Goal: Task Accomplishment & Management: Manage account settings

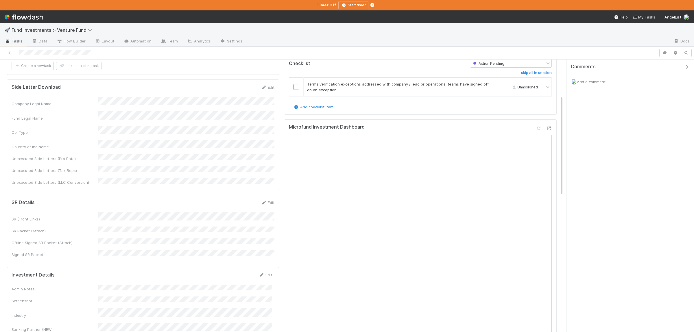
scroll to position [113, 0]
click at [665, 49] on button "button" at bounding box center [665, 53] width 11 height 8
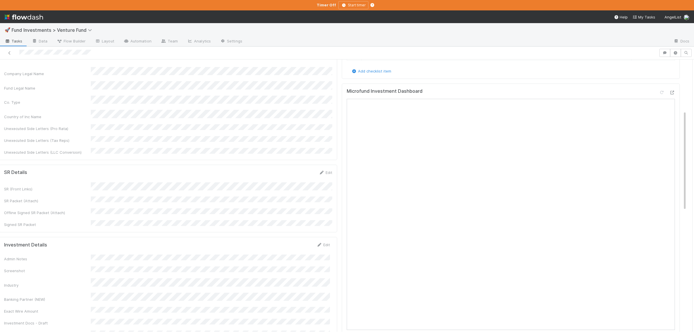
scroll to position [167, 0]
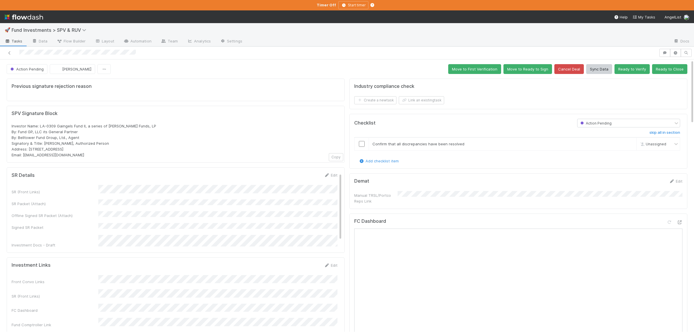
scroll to position [1, 0]
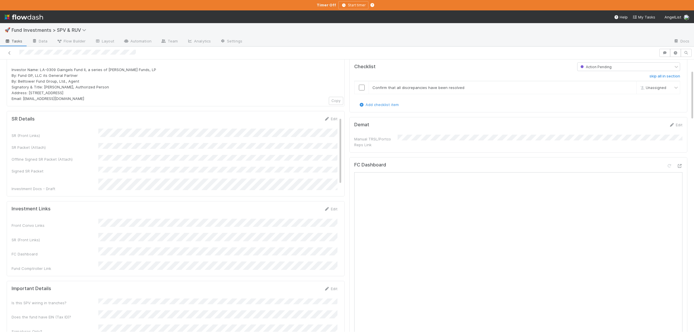
click at [221, 220] on div "Investment Links Edit Front Convo Links SR (Front Links) FC Dashboard Fund Comp…" at bounding box center [180, 238] width 337 height 65
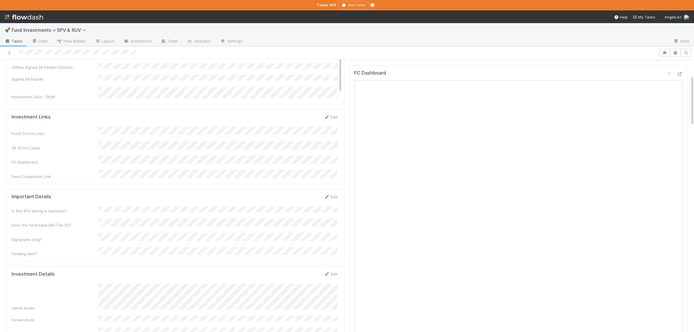
scroll to position [64, 0]
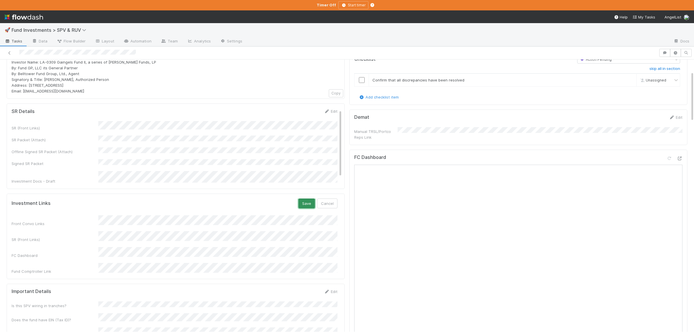
click at [302, 199] on button "Save" at bounding box center [307, 204] width 16 height 10
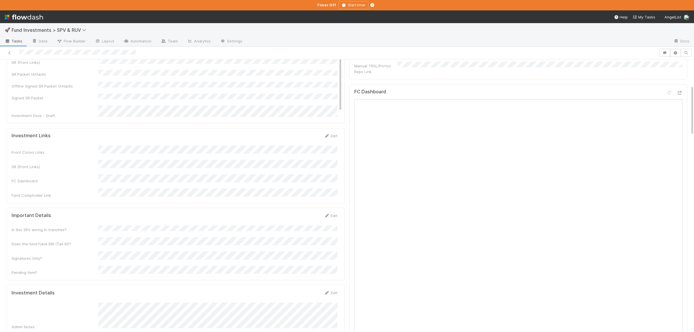
scroll to position [141, 0]
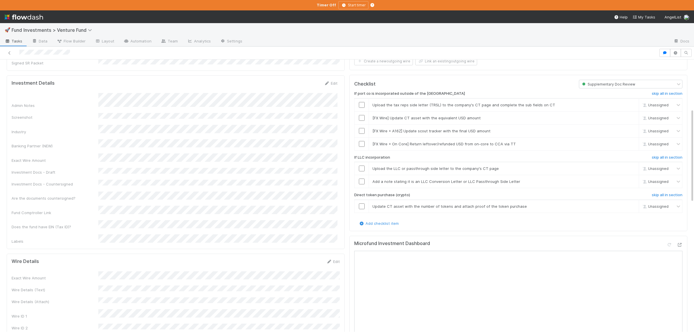
scroll to position [122, 0]
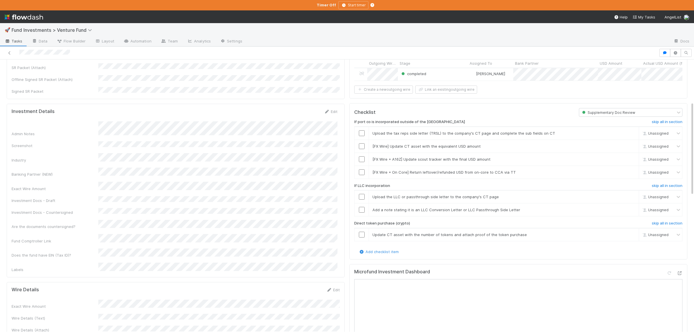
click at [448, 68] on div "completed" at bounding box center [433, 74] width 70 height 12
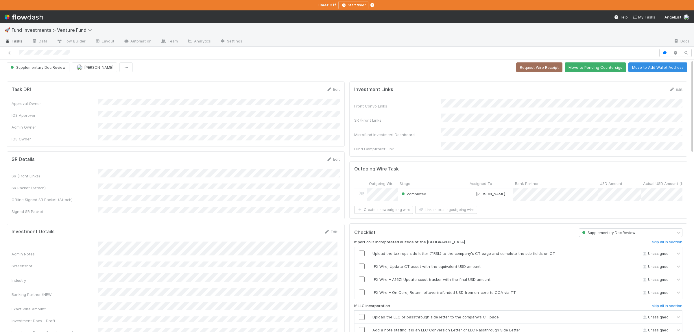
scroll to position [0, 0]
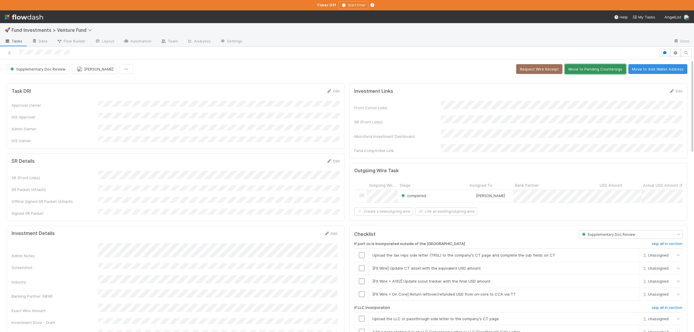
click at [597, 70] on button "Move to Pending Countersigs" at bounding box center [595, 69] width 61 height 10
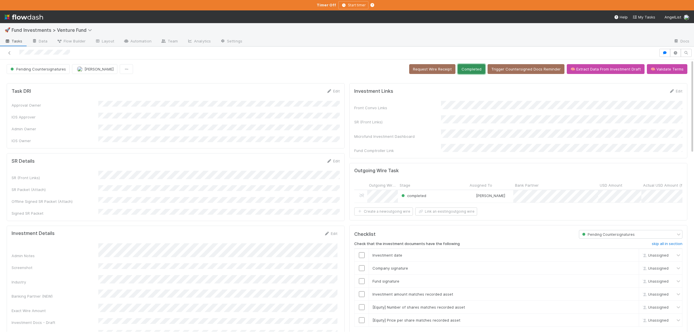
click at [476, 68] on button "Completed" at bounding box center [471, 69] width 27 height 10
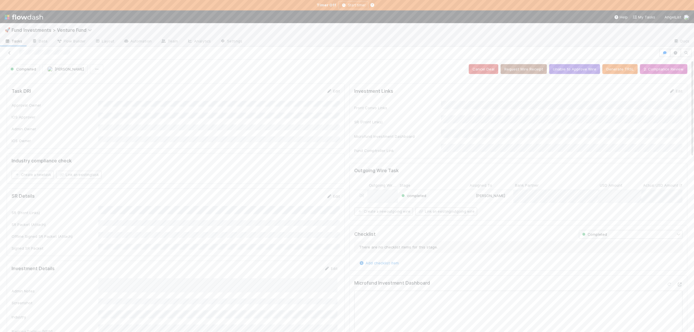
click at [451, 190] on div "completed" at bounding box center [433, 196] width 70 height 12
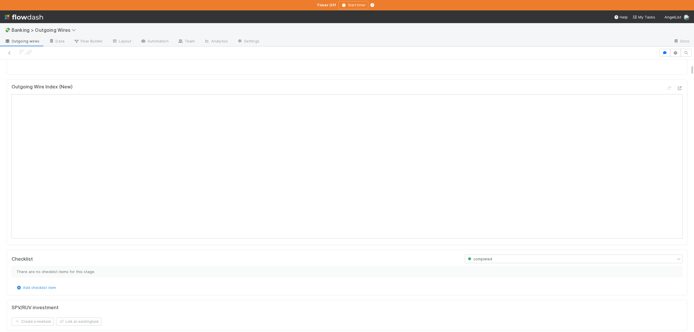
scroll to position [141, 0]
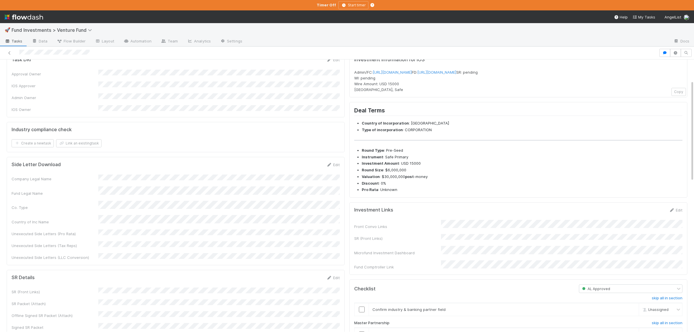
scroll to position [56, 0]
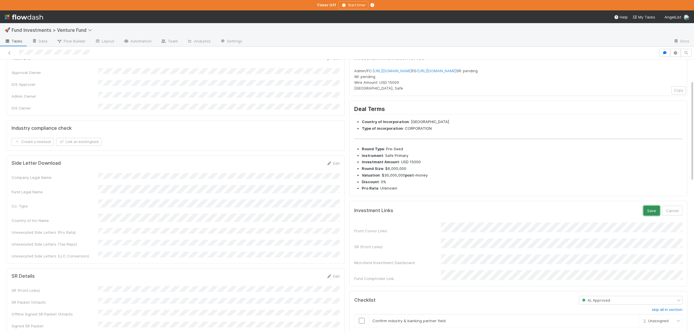
click at [651, 216] on button "Save" at bounding box center [652, 211] width 16 height 10
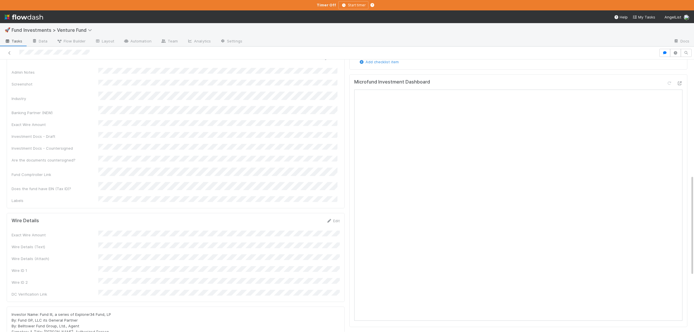
scroll to position [395, 0]
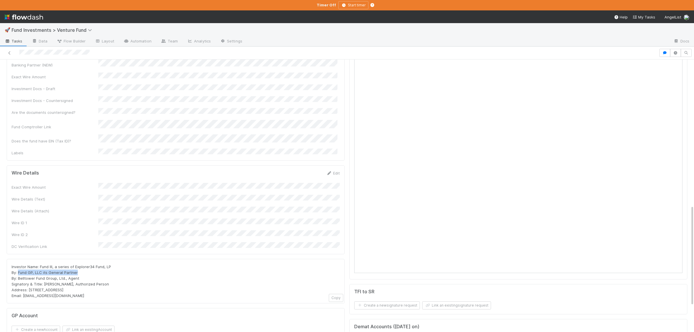
drag, startPoint x: 18, startPoint y: 229, endPoint x: 85, endPoint y: 227, distance: 66.6
click at [85, 264] on div "Investor Name: Fund III, a series of Explorer34 Fund, LP By: Fund GP, LLC its G…" at bounding box center [176, 281] width 328 height 35
copy span "Fund GP, LLC its General Partner"
drag, startPoint x: 18, startPoint y: 235, endPoint x: 66, endPoint y: 235, distance: 47.7
click at [66, 265] on span "Investor Name: Fund III, a series of Explorer34 Fund, LP By: Fund GP, LLC its G…" at bounding box center [62, 282] width 100 height 34
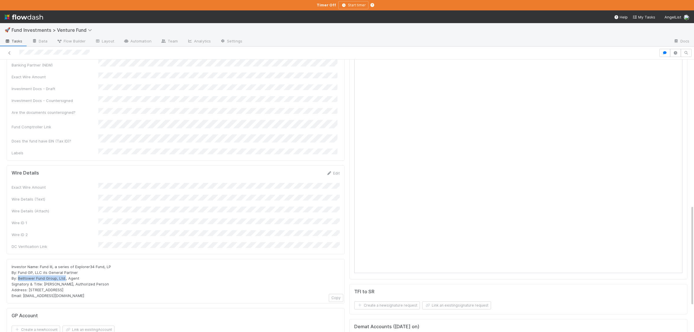
copy span "Belltower Fund Group, Ltd."
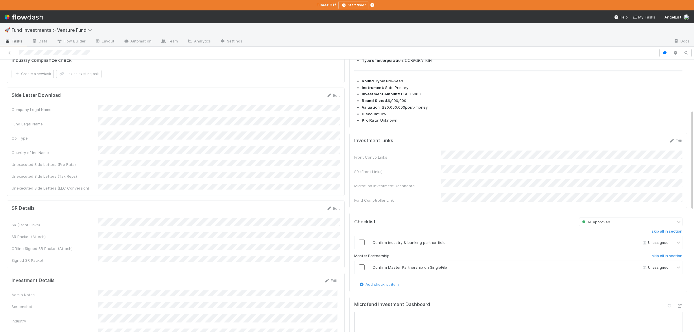
scroll to position [169, 0]
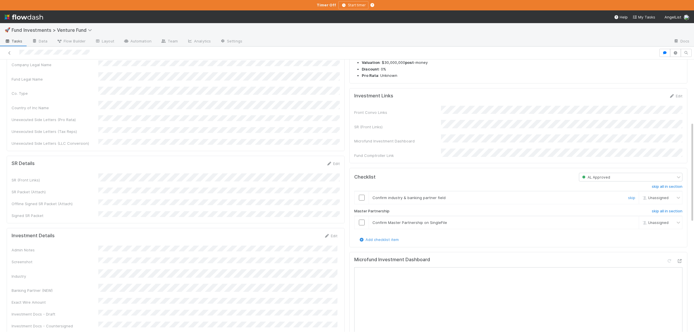
click at [363, 201] on input "checkbox" at bounding box center [362, 198] width 6 height 6
click at [360, 226] on input "checkbox" at bounding box center [362, 223] width 6 height 6
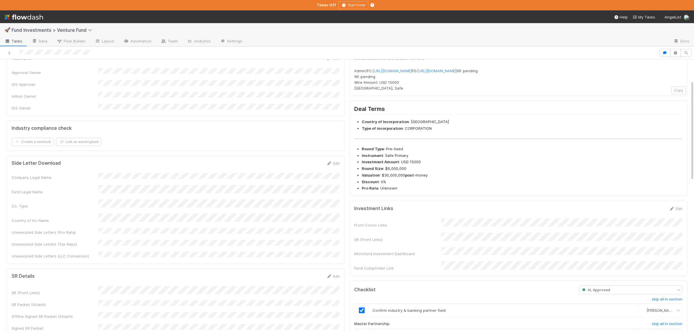
scroll to position [0, 0]
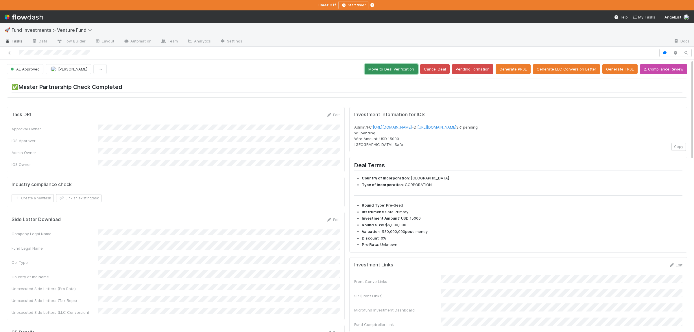
click at [395, 68] on button "Move to Deal Verification" at bounding box center [391, 69] width 53 height 10
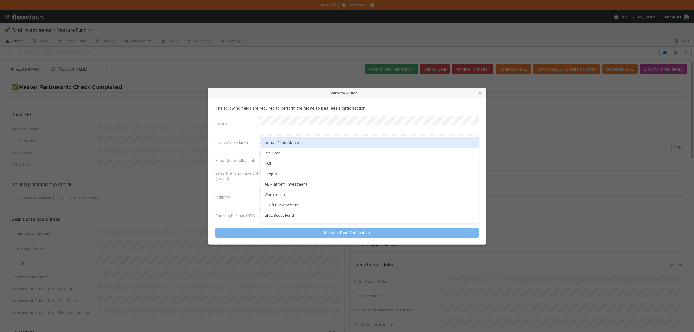
click at [298, 145] on div "None of the Above" at bounding box center [370, 142] width 218 height 10
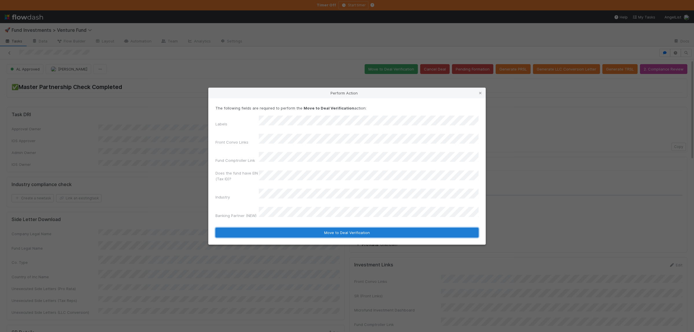
click at [290, 228] on button "Move to Deal Verification" at bounding box center [347, 233] width 263 height 10
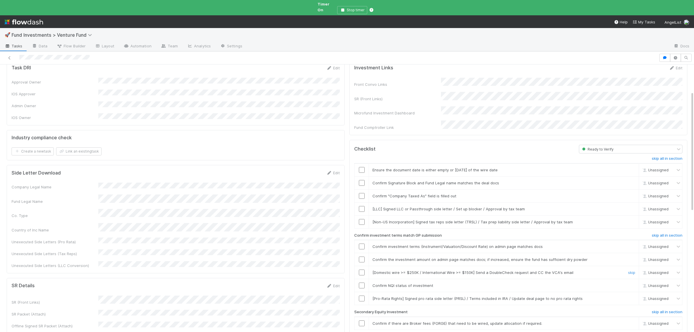
scroll to position [4, 0]
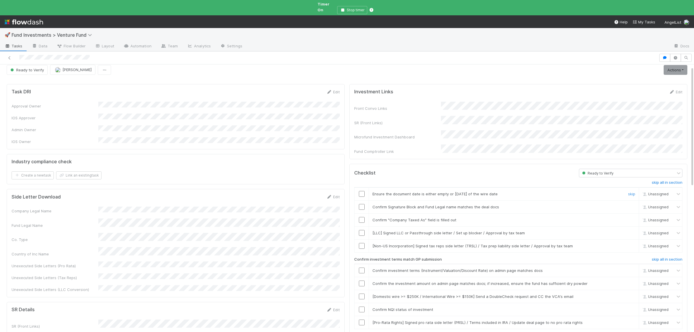
click at [361, 191] on input "checkbox" at bounding box center [362, 194] width 6 height 6
click at [362, 204] on input "checkbox" at bounding box center [362, 207] width 6 height 6
click at [361, 217] on input "checkbox" at bounding box center [362, 220] width 6 height 6
drag, startPoint x: 630, startPoint y: 224, endPoint x: 632, endPoint y: 227, distance: 3.9
click at [631, 231] on link "skip" at bounding box center [631, 233] width 7 height 5
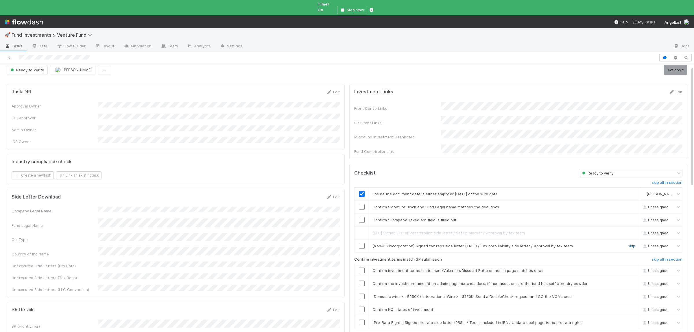
click at [629, 244] on link "skip" at bounding box center [631, 246] width 7 height 5
click at [365, 204] on div at bounding box center [362, 207] width 14 height 6
click at [363, 217] on input "checkbox" at bounding box center [362, 220] width 6 height 6
click at [364, 204] on input "checkbox" at bounding box center [362, 207] width 6 height 6
click at [365, 268] on input "checkbox" at bounding box center [362, 271] width 6 height 6
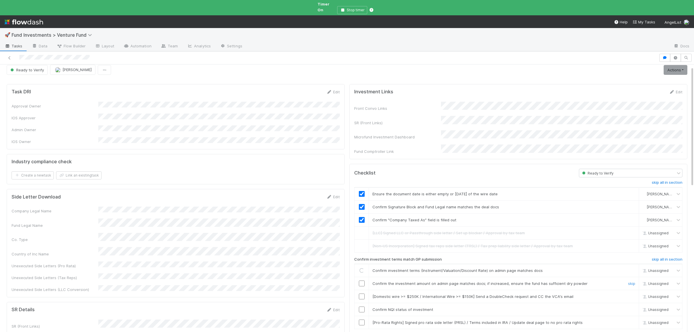
click at [362, 281] on input "checkbox" at bounding box center [362, 284] width 6 height 6
click at [360, 307] on input "checkbox" at bounding box center [362, 310] width 6 height 6
checkbox input "true"
click at [361, 281] on input "checkbox" at bounding box center [362, 284] width 6 height 6
click at [634, 295] on link "skip" at bounding box center [631, 297] width 7 height 5
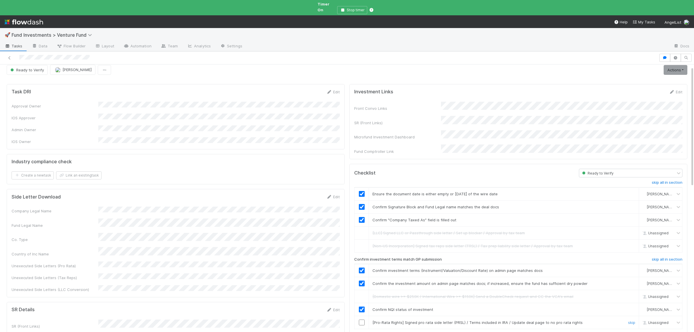
click at [630, 321] on link "skip" at bounding box center [631, 323] width 7 height 5
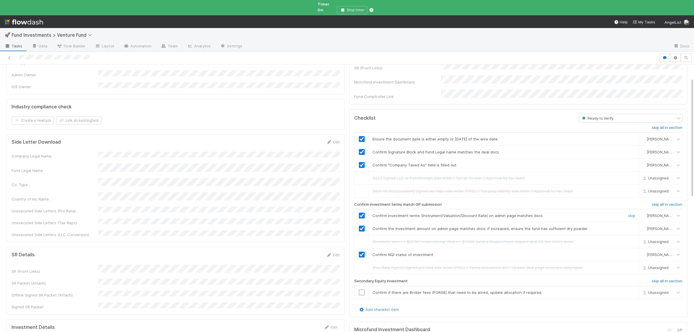
scroll to position [89, 0]
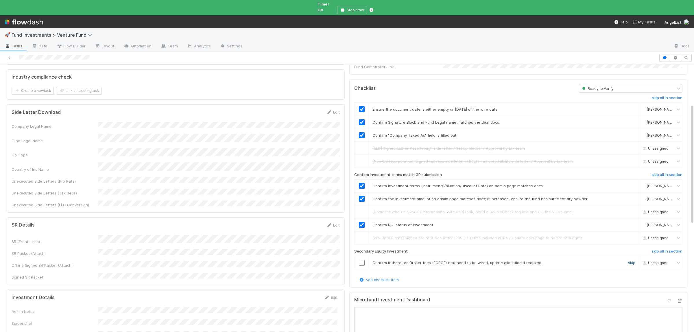
click at [630, 261] on link "skip" at bounding box center [631, 263] width 7 height 5
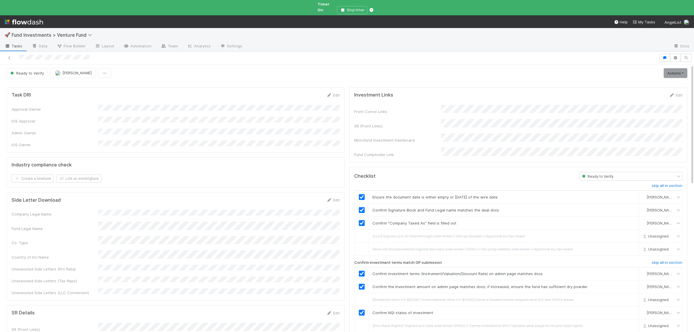
scroll to position [0, 0]
click at [675, 73] on link "Actions" at bounding box center [676, 74] width 24 height 10
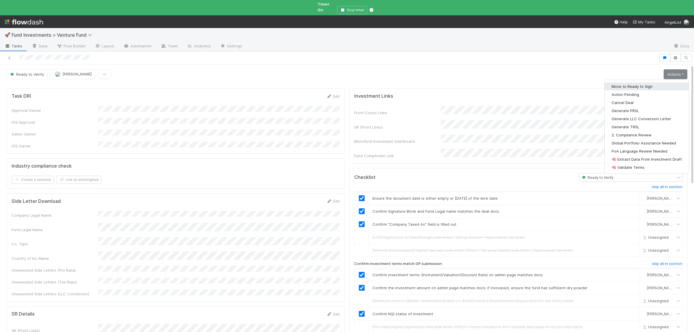
click at [647, 82] on button "Move to Ready to Sign" at bounding box center [647, 86] width 84 height 8
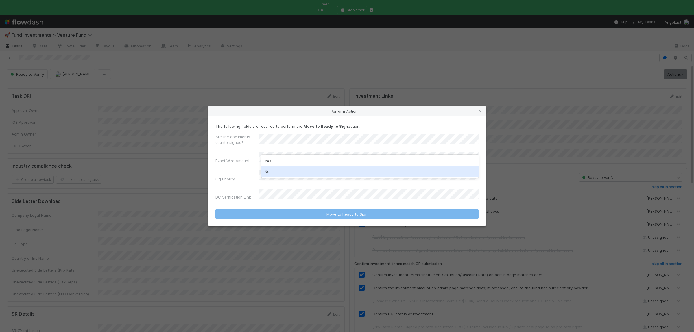
click at [323, 168] on div "No" at bounding box center [370, 171] width 218 height 10
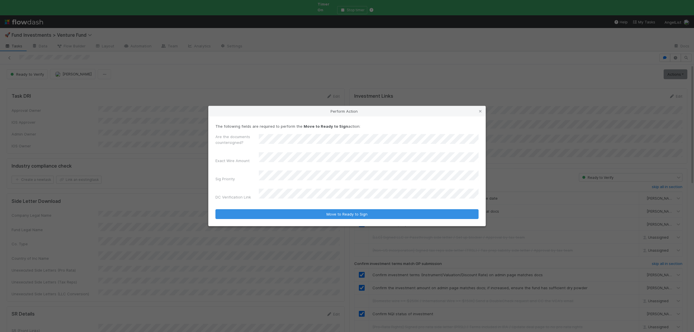
click at [216, 209] on button "Move to Ready to Sign" at bounding box center [347, 214] width 263 height 10
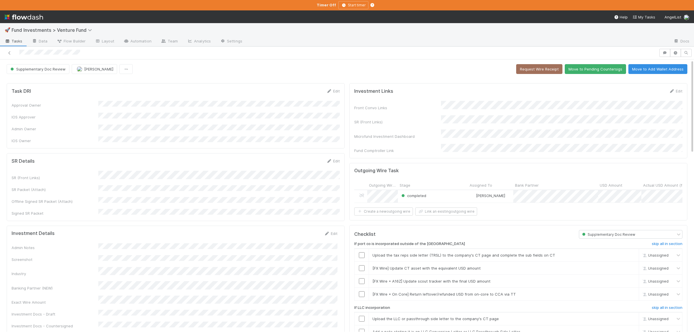
click at [275, 197] on div "SR (Front Links) SR Packet (Attach) Offline Signed SR Packet (Attach) Signed SR…" at bounding box center [176, 193] width 328 height 45
click at [604, 67] on button "Move to Pending Countersigs" at bounding box center [595, 69] width 61 height 10
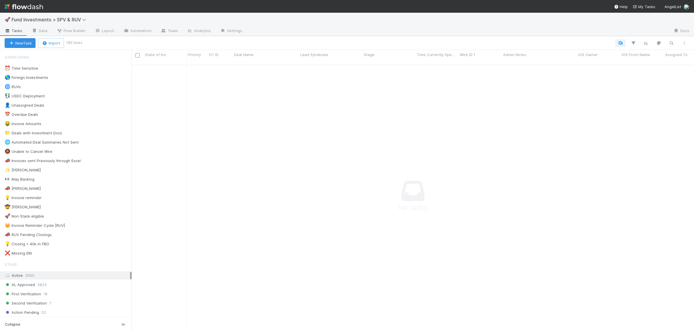
scroll to position [272, 563]
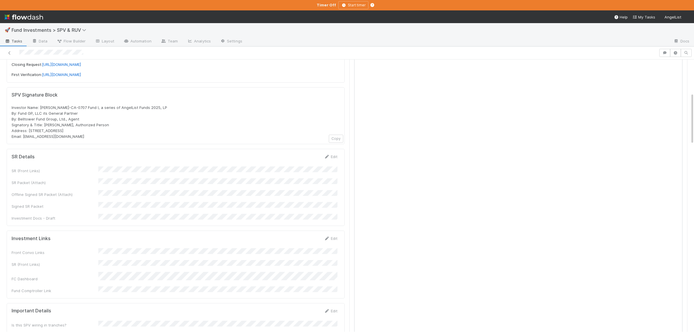
scroll to position [174, 0]
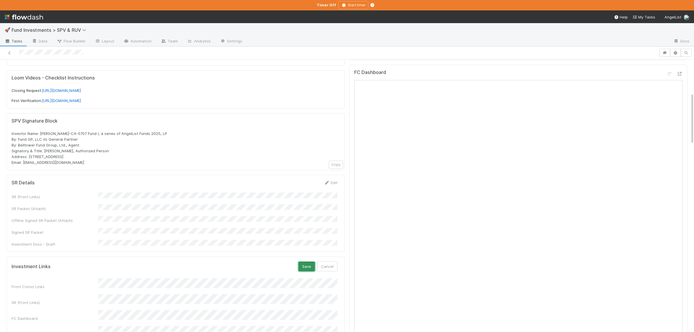
click at [312, 262] on button "Save" at bounding box center [307, 267] width 16 height 10
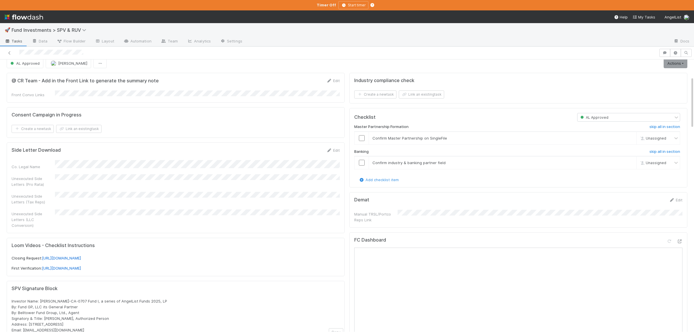
scroll to position [4, 0]
click at [363, 140] on input "checkbox" at bounding box center [362, 140] width 6 height 6
click at [363, 165] on input "checkbox" at bounding box center [362, 164] width 6 height 6
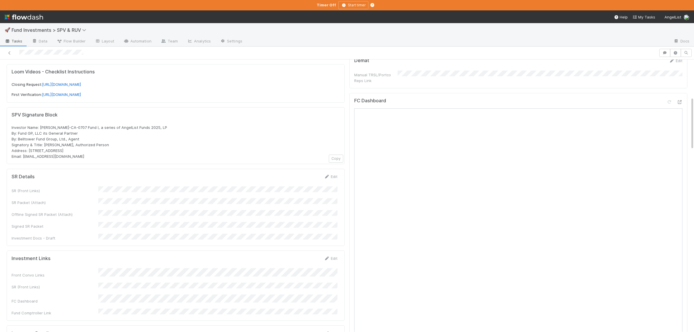
scroll to position [230, 0]
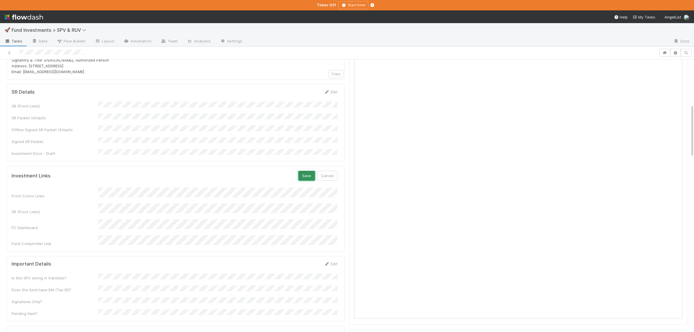
click at [311, 171] on button "Save" at bounding box center [307, 176] width 16 height 10
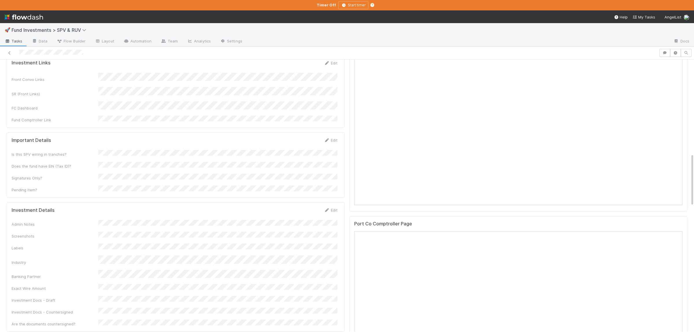
scroll to position [343, 0]
click at [185, 221] on div "Admin Notes Screenshots Labels Industry Banking Partner Exact Wire Amount Inves…" at bounding box center [175, 274] width 326 height 107
click at [304, 208] on button "Save" at bounding box center [307, 213] width 16 height 10
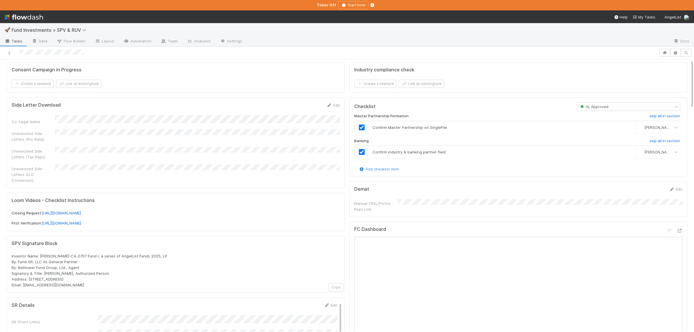
scroll to position [0, 0]
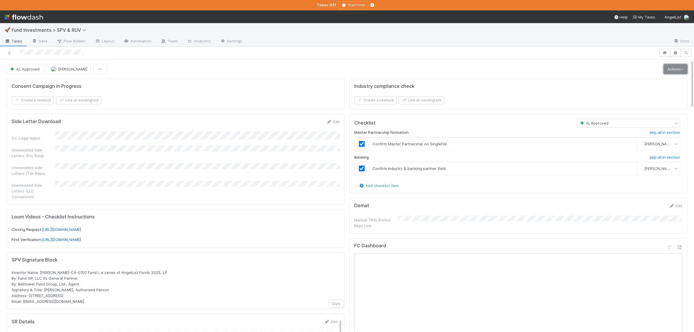
click at [666, 67] on link "Actions" at bounding box center [676, 69] width 24 height 10
click at [638, 75] on div "Move to First Verification Cancel Deal Sync Data Pending Formation Generate PRS…" at bounding box center [638, 114] width 104 height 78
click at [666, 67] on link "Actions" at bounding box center [676, 69] width 24 height 10
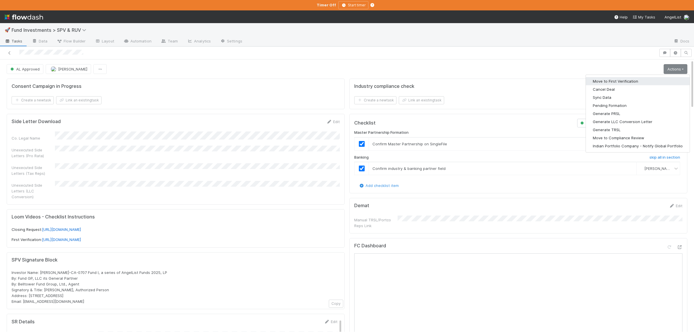
click at [635, 79] on button "Move to First Verification" at bounding box center [638, 81] width 104 height 8
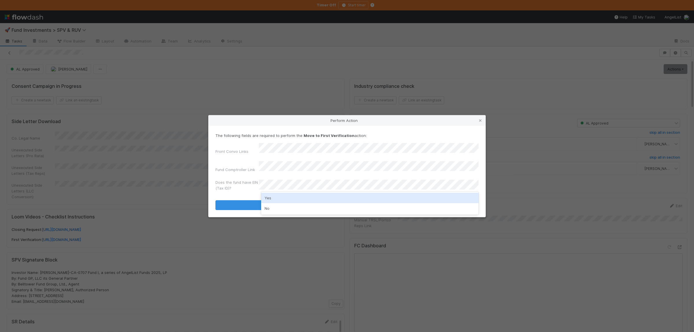
click at [294, 198] on div "Yes" at bounding box center [370, 198] width 218 height 10
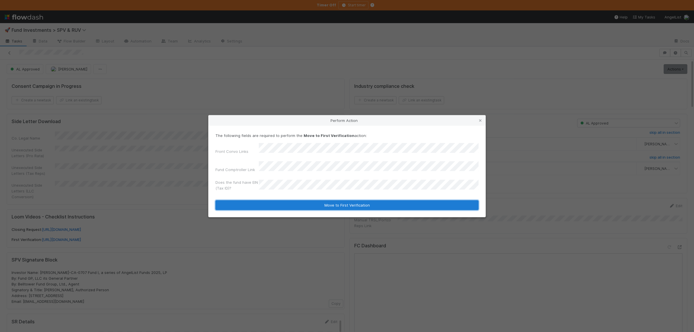
click at [294, 201] on button "Move to First Verification" at bounding box center [347, 206] width 263 height 10
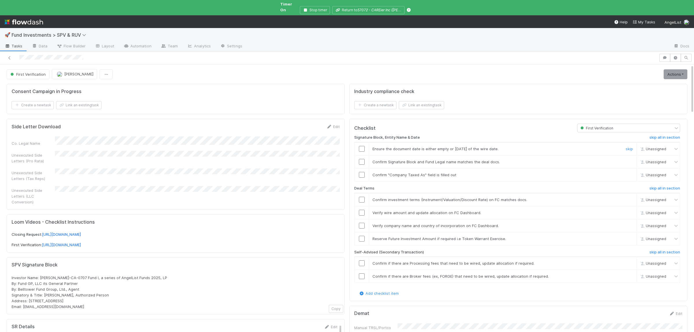
click at [363, 146] on input "checkbox" at bounding box center [362, 149] width 6 height 6
click at [363, 172] on input "checkbox" at bounding box center [362, 175] width 6 height 6
click at [364, 198] on input "checkbox" at bounding box center [362, 200] width 6 height 6
click at [363, 206] on td at bounding box center [362, 212] width 14 height 13
click at [362, 210] on input "checkbox" at bounding box center [362, 213] width 6 height 6
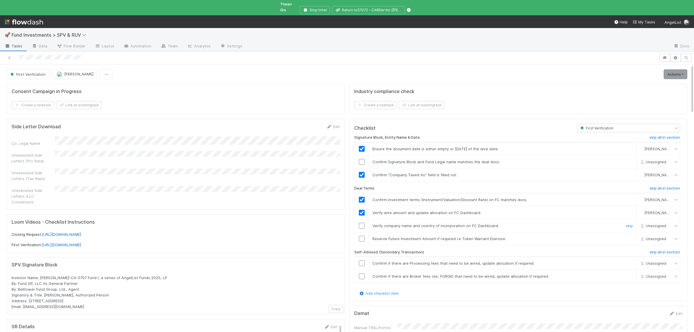
click at [361, 223] on input "checkbox" at bounding box center [362, 226] width 6 height 6
click at [627, 237] on link "skip" at bounding box center [629, 239] width 7 height 5
checkbox input "true"
click at [664, 252] on link "skip all in section" at bounding box center [665, 253] width 31 height 7
click at [681, 69] on link "Actions" at bounding box center [676, 74] width 24 height 10
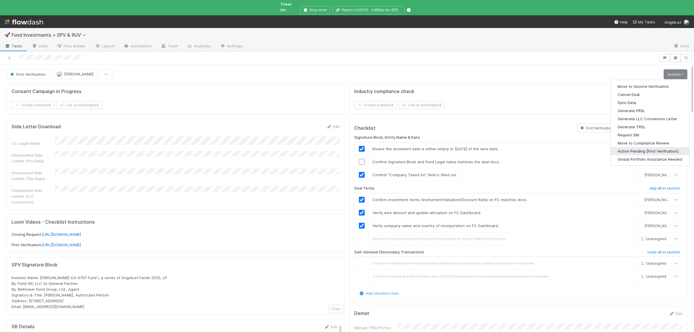
click at [625, 149] on button "Action Pending [First Verification]" at bounding box center [650, 151] width 78 height 8
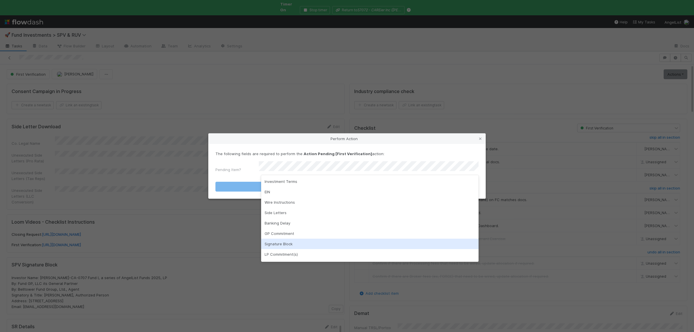
click at [286, 242] on div "Signature Block" at bounding box center [370, 244] width 218 height 10
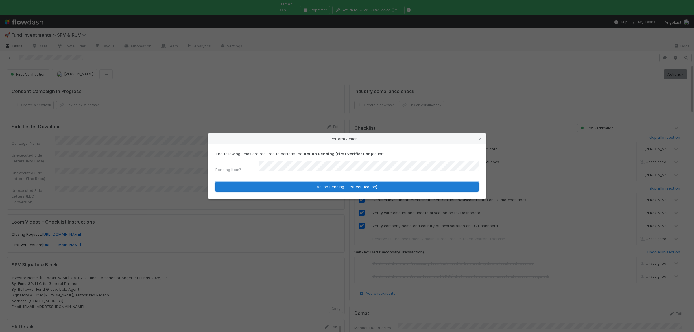
click at [287, 184] on button "Action Pending [First Verification]" at bounding box center [347, 187] width 263 height 10
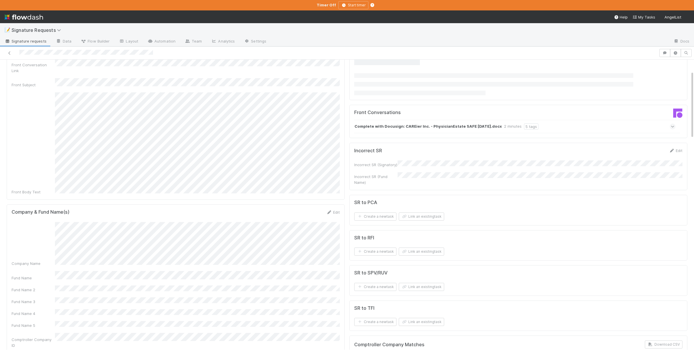
scroll to position [28, 0]
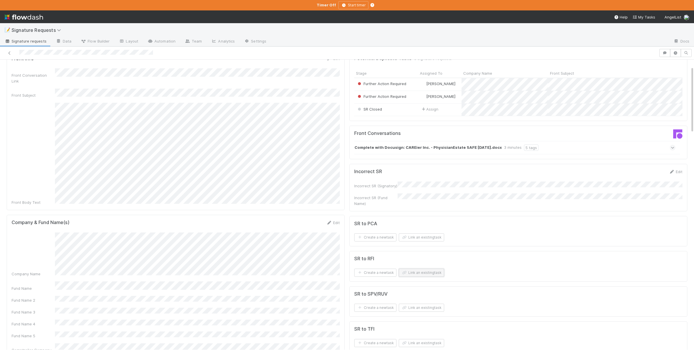
click at [424, 274] on button "Link an existing task" at bounding box center [421, 273] width 45 height 8
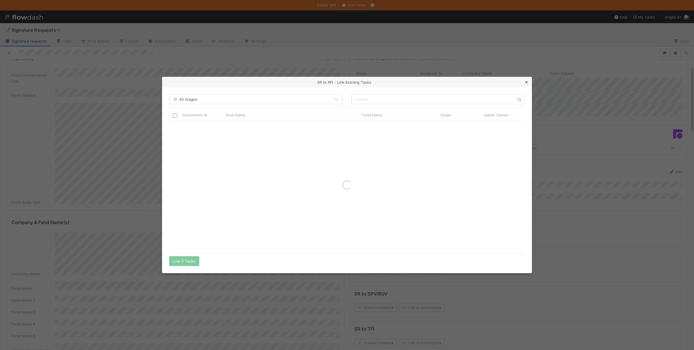
click at [528, 84] on link at bounding box center [527, 82] width 6 height 6
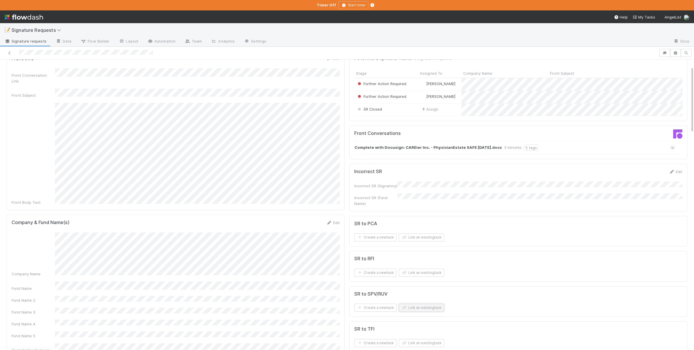
click at [429, 310] on button "Link an existing task" at bounding box center [421, 308] width 45 height 8
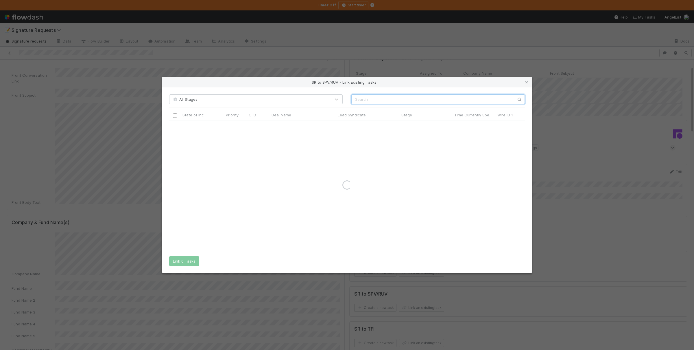
click at [383, 101] on input "text" at bounding box center [439, 99] width 174 height 10
paste input "CAREIER"
type input "CAREIER"
drag, startPoint x: 174, startPoint y: 130, endPoint x: 175, endPoint y: 127, distance: 3.2
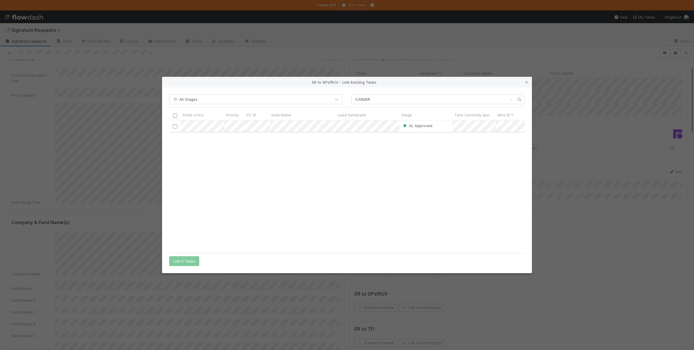
click at [174, 130] on div at bounding box center [175, 125] width 12 height 11
click at [175, 127] on input "checkbox" at bounding box center [175, 126] width 4 height 4
click at [184, 264] on button "Link 1 Task" at bounding box center [182, 261] width 27 height 10
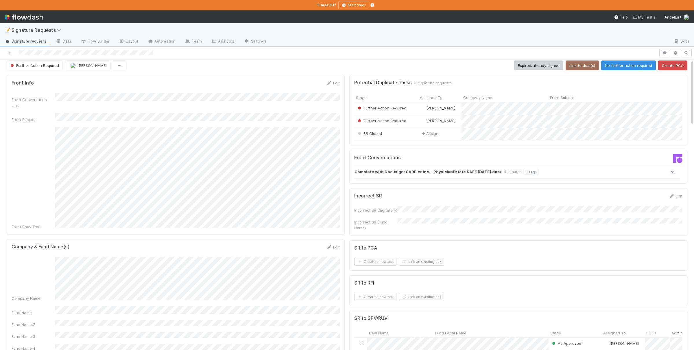
scroll to position [0, 0]
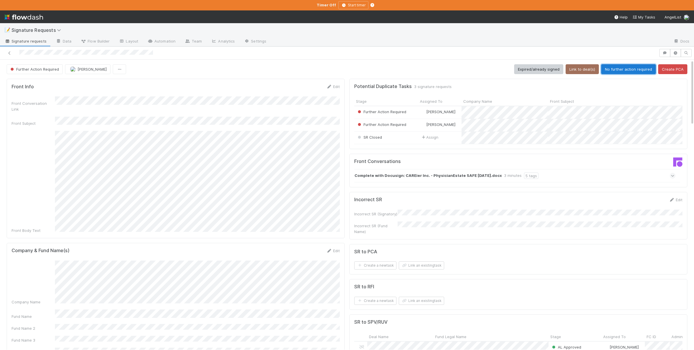
click at [622, 71] on button "No further action required" at bounding box center [629, 69] width 55 height 10
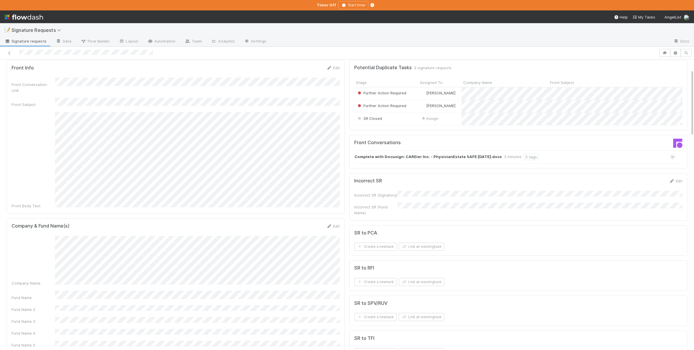
scroll to position [56, 0]
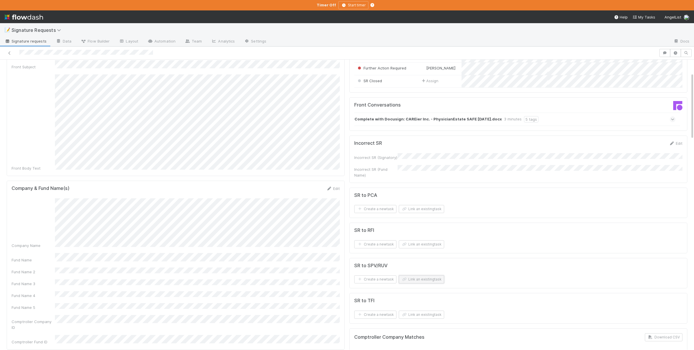
click at [435, 278] on button "Link an existing task" at bounding box center [421, 279] width 45 height 8
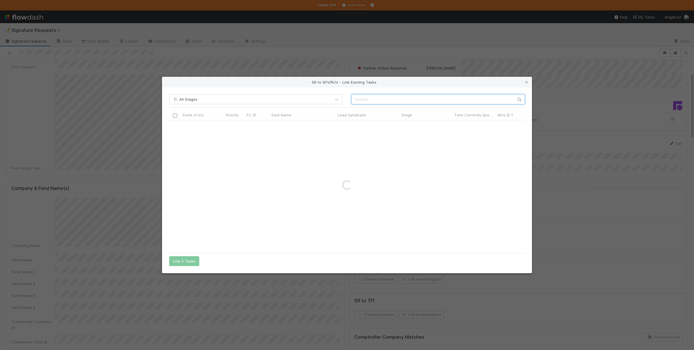
click at [419, 100] on input "text" at bounding box center [439, 99] width 174 height 10
paste input "CAREIER"
type input "CAREIER"
click at [174, 124] on input "checkbox" at bounding box center [175, 126] width 4 height 4
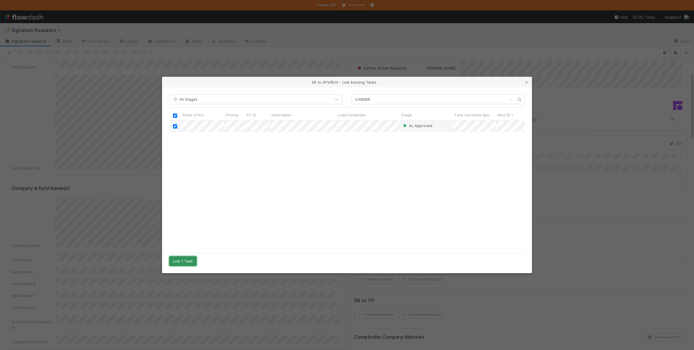
click at [194, 259] on button "Link 1 Task" at bounding box center [182, 261] width 27 height 10
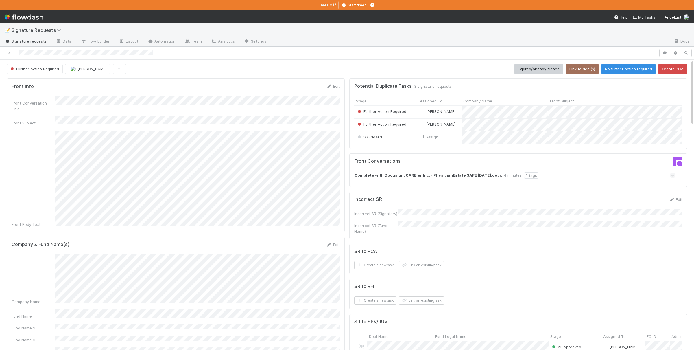
scroll to position [0, 0]
click at [619, 72] on button "No further action required" at bounding box center [629, 69] width 55 height 10
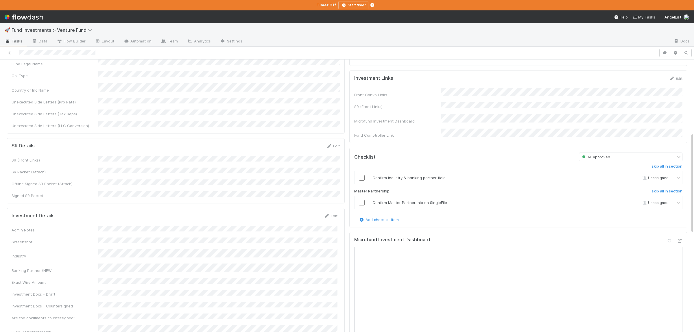
scroll to position [197, 0]
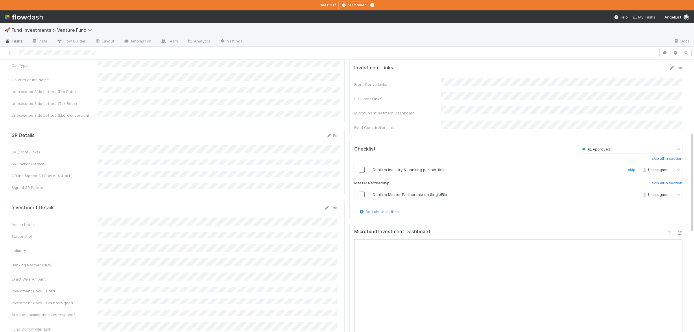
click at [361, 173] on input "checkbox" at bounding box center [362, 170] width 6 height 6
click at [359, 198] on input "checkbox" at bounding box center [362, 195] width 6 height 6
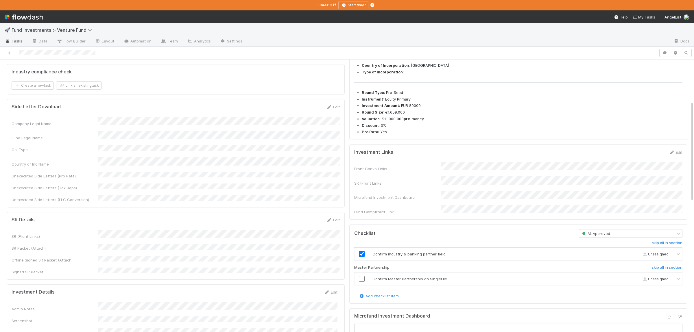
checkbox input "true"
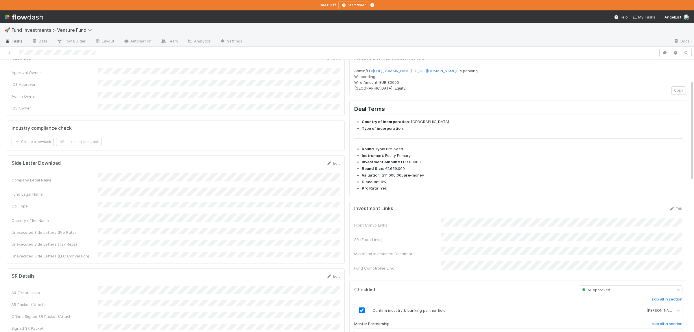
scroll to position [141, 0]
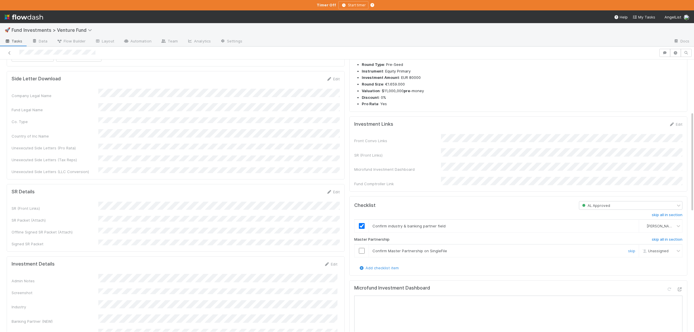
click at [365, 254] on div at bounding box center [362, 251] width 14 height 6
click at [363, 254] on input "checkbox" at bounding box center [362, 251] width 6 height 6
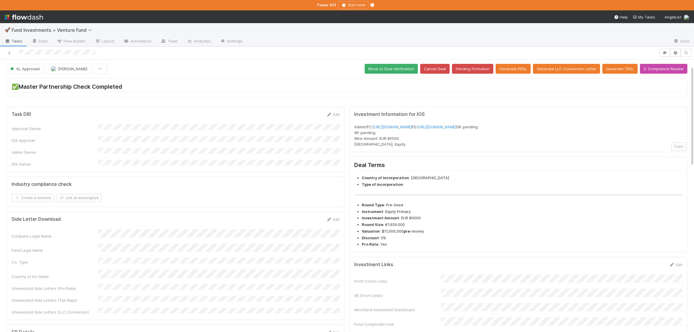
scroll to position [0, 0]
click at [411, 68] on button "Move to Deal Verification" at bounding box center [391, 69] width 53 height 10
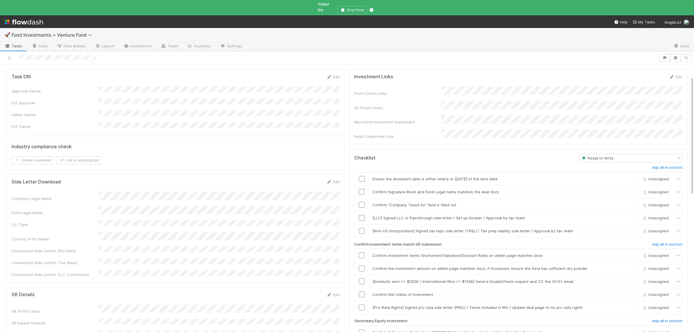
scroll to position [28, 0]
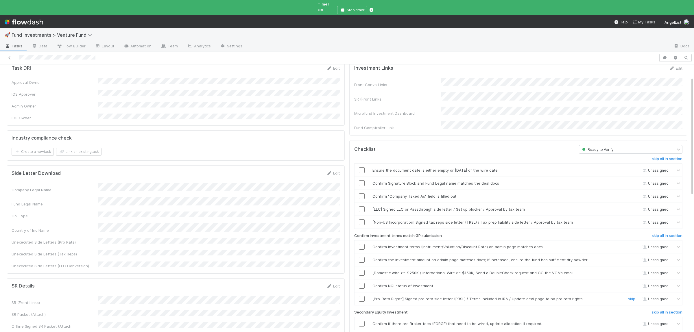
click at [362, 296] on input "checkbox" at bounding box center [362, 299] width 6 height 6
click at [629, 284] on link "skip" at bounding box center [631, 286] width 7 height 5
click at [633, 283] on div "skip" at bounding box center [631, 286] width 17 height 6
click at [633, 284] on link "skip" at bounding box center [631, 286] width 7 height 5
click at [633, 284] on link "undo" at bounding box center [631, 286] width 9 height 5
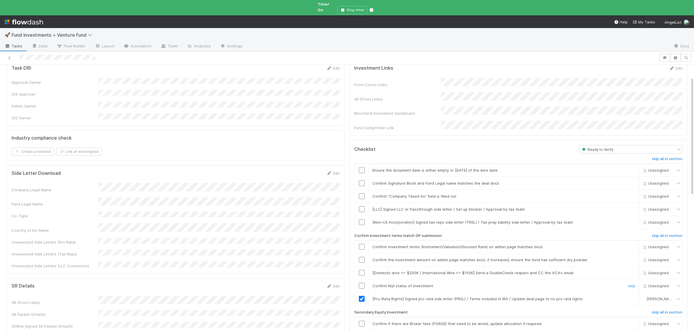
click at [364, 283] on input "checkbox" at bounding box center [362, 286] width 6 height 6
click at [629, 271] on link "skip" at bounding box center [631, 273] width 7 height 5
click at [632, 271] on link "skip" at bounding box center [631, 273] width 7 height 5
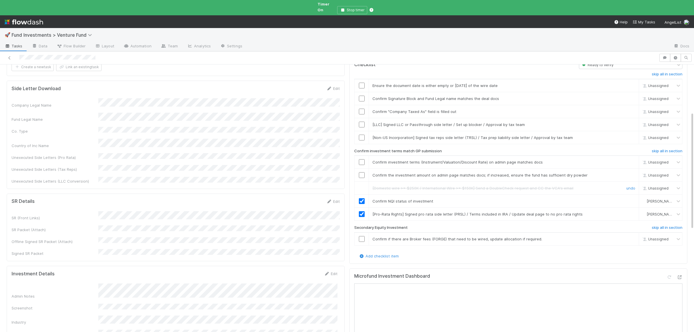
scroll to position [56, 0]
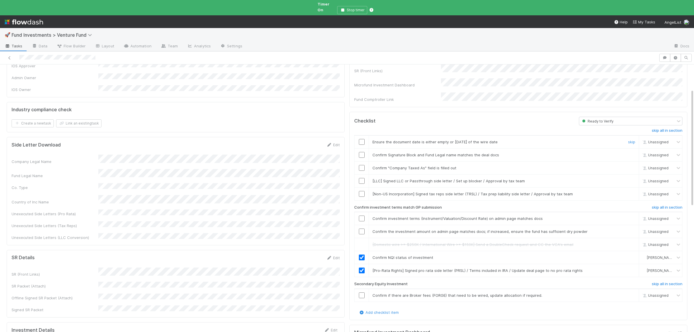
click at [364, 139] on input "checkbox" at bounding box center [362, 142] width 6 height 6
click at [363, 152] on input "checkbox" at bounding box center [362, 155] width 6 height 6
click at [361, 165] on input "checkbox" at bounding box center [362, 168] width 6 height 6
click at [363, 191] on input "checkbox" at bounding box center [362, 194] width 6 height 6
click at [635, 179] on link "skip" at bounding box center [631, 181] width 7 height 5
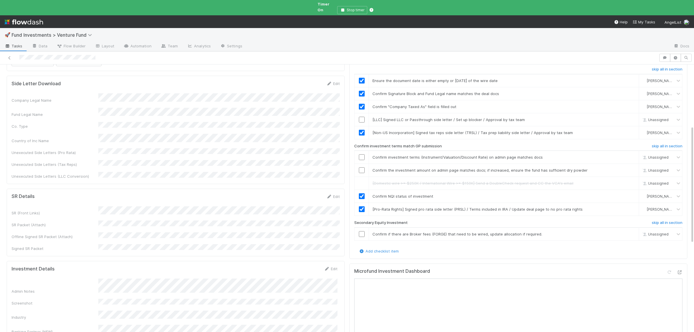
scroll to position [141, 0]
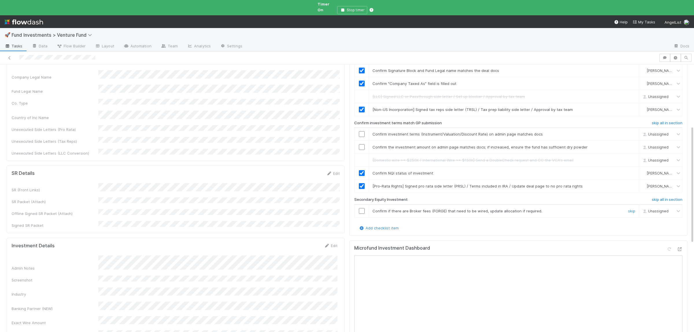
click at [634, 208] on div "skip" at bounding box center [631, 211] width 17 height 6
click at [634, 209] on link "skip" at bounding box center [631, 211] width 7 height 5
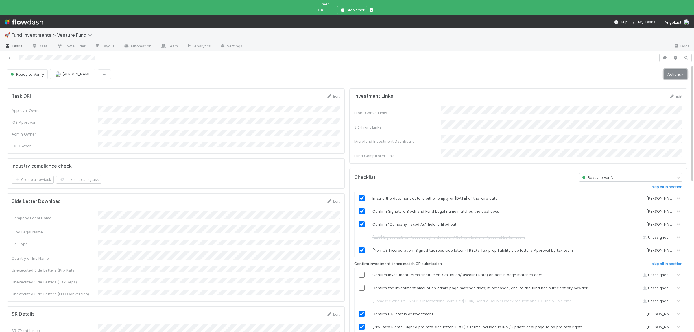
click at [666, 72] on link "Actions" at bounding box center [676, 74] width 24 height 10
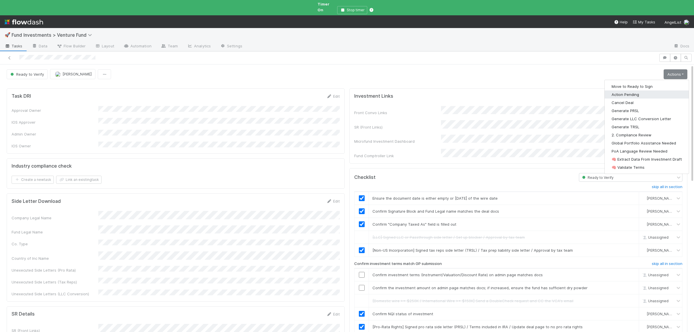
click at [622, 91] on button "Action Pending" at bounding box center [647, 95] width 84 height 8
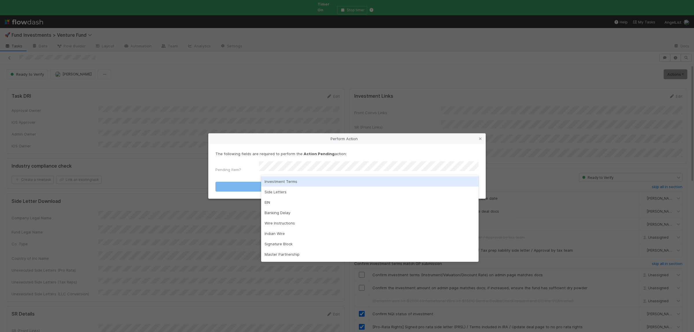
drag, startPoint x: 304, startPoint y: 180, endPoint x: 312, endPoint y: 194, distance: 16.1
click at [304, 181] on div "Investment Terms" at bounding box center [370, 182] width 218 height 10
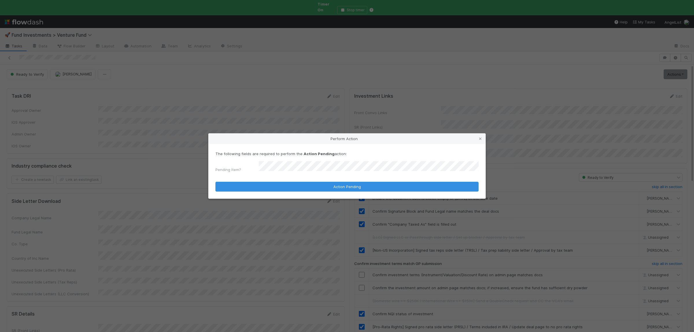
click at [313, 191] on div "The following fields are required to perform the Action Pending action: Pending…" at bounding box center [347, 171] width 277 height 55
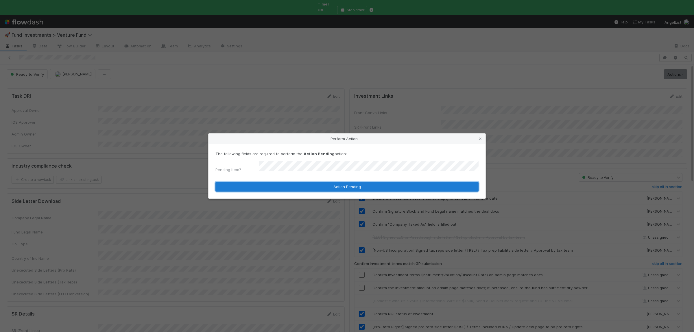
drag, startPoint x: 301, startPoint y: 186, endPoint x: 305, endPoint y: 200, distance: 14.4
click at [301, 186] on button "Action Pending" at bounding box center [347, 187] width 263 height 10
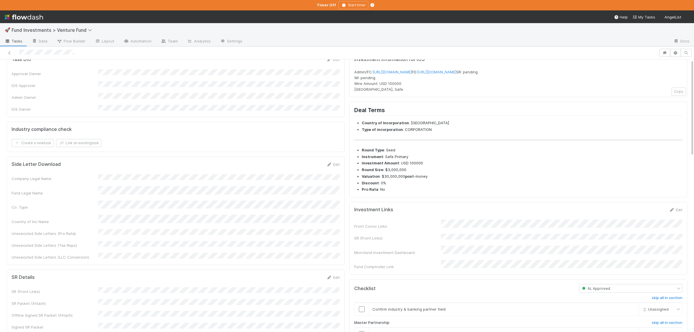
scroll to position [113, 0]
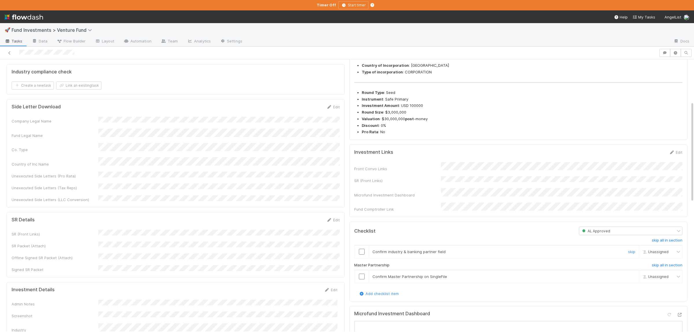
drag, startPoint x: 363, startPoint y: 262, endPoint x: 363, endPoint y: 265, distance: 3.2
click at [363, 255] on input "checkbox" at bounding box center [362, 252] width 6 height 6
click at [362, 280] on input "checkbox" at bounding box center [362, 277] width 6 height 6
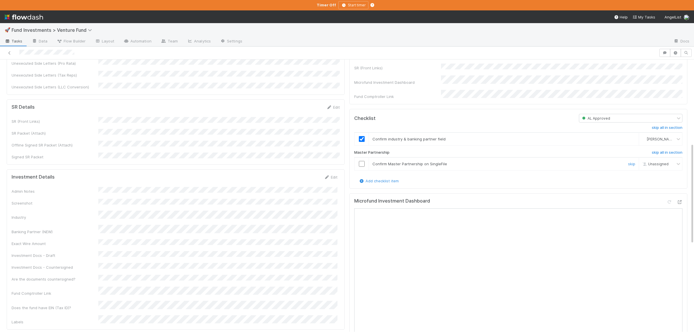
click at [364, 167] on input "checkbox" at bounding box center [362, 164] width 6 height 6
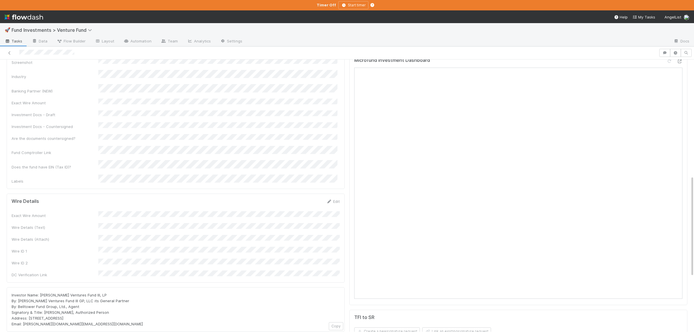
scroll to position [254, 0]
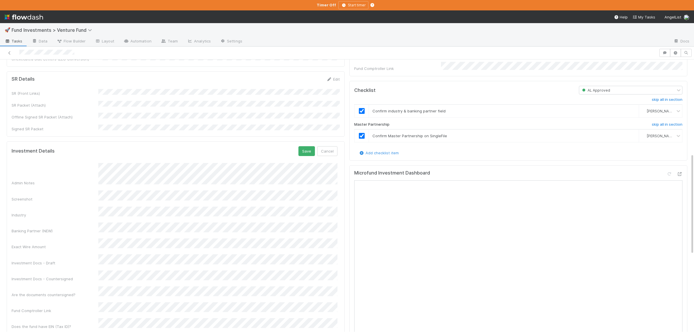
click at [299, 146] on button "Save" at bounding box center [307, 151] width 16 height 10
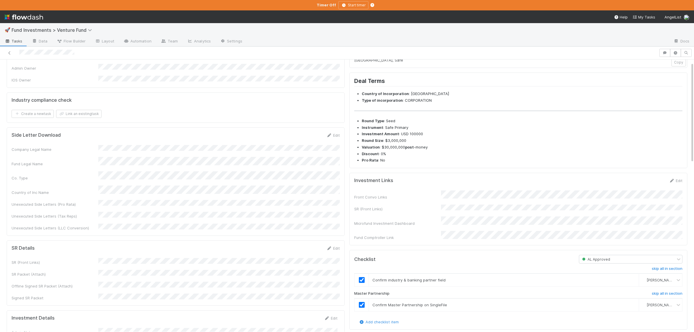
scroll to position [0, 0]
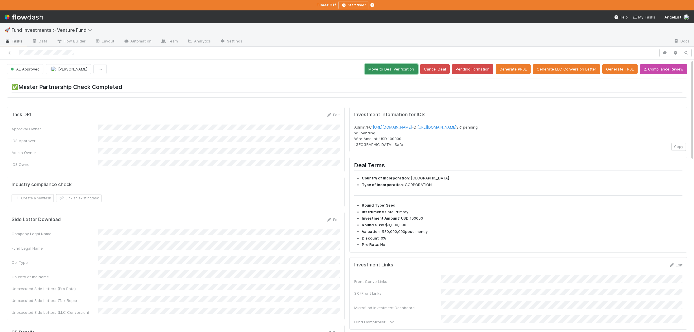
click at [409, 72] on button "Move to Deal Verification" at bounding box center [391, 69] width 53 height 10
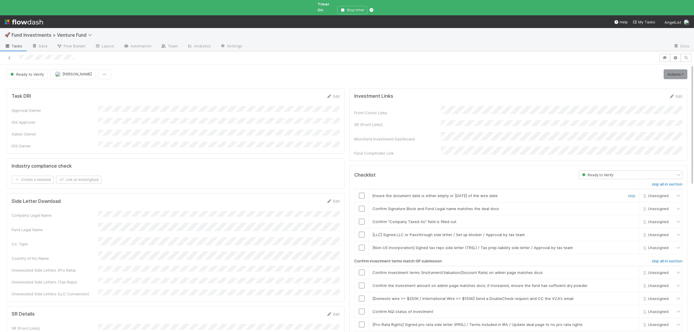
click at [366, 193] on div at bounding box center [362, 196] width 14 height 6
click at [363, 193] on input "checkbox" at bounding box center [362, 196] width 6 height 6
click at [362, 206] on input "checkbox" at bounding box center [362, 209] width 6 height 6
click at [363, 219] on input "checkbox" at bounding box center [362, 222] width 6 height 6
click at [363, 193] on input "checkbox" at bounding box center [362, 196] width 6 height 6
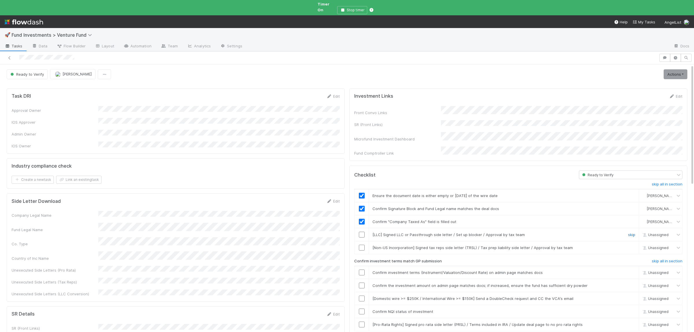
click at [632, 233] on link "skip" at bounding box center [631, 235] width 7 height 5
click at [633, 246] on link "skip" at bounding box center [631, 248] width 7 height 5
drag, startPoint x: 361, startPoint y: 263, endPoint x: 363, endPoint y: 278, distance: 14.9
click at [362, 270] on input "checkbox" at bounding box center [362, 273] width 6 height 6
click at [365, 283] on div at bounding box center [362, 286] width 14 height 6
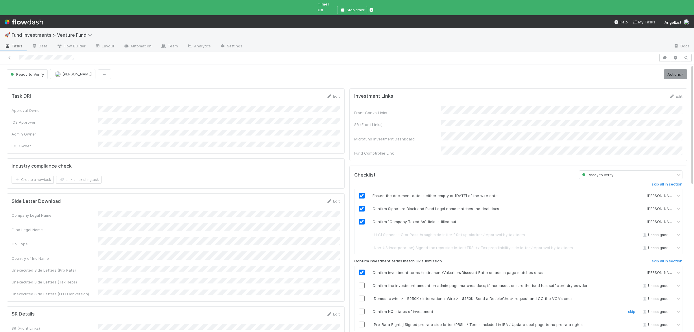
click at [363, 309] on input "checkbox" at bounding box center [362, 312] width 6 height 6
checkbox input "true"
click at [363, 283] on input "checkbox" at bounding box center [362, 286] width 6 height 6
drag, startPoint x: 630, startPoint y: 288, endPoint x: 633, endPoint y: 313, distance: 24.8
click at [630, 297] on link "skip" at bounding box center [631, 299] width 7 height 5
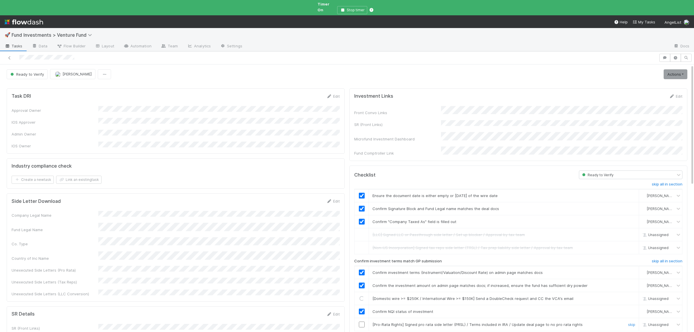
click at [633, 322] on div "skip" at bounding box center [631, 325] width 17 height 6
click at [633, 323] on link "skip" at bounding box center [631, 325] width 7 height 5
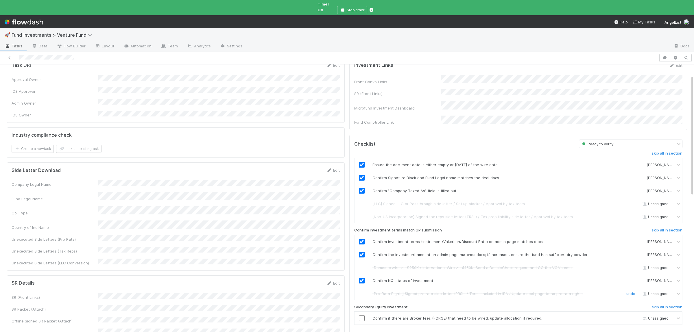
scroll to position [56, 0]
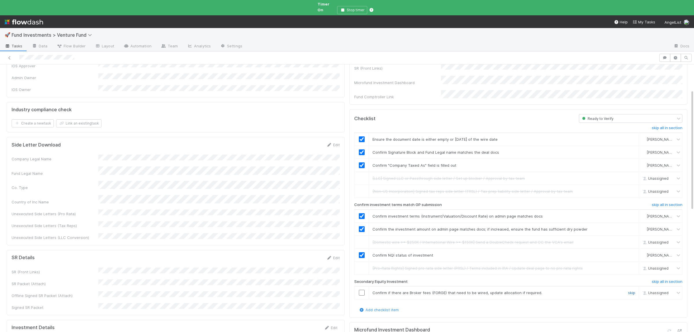
click at [630, 291] on link "skip" at bounding box center [631, 293] width 7 height 5
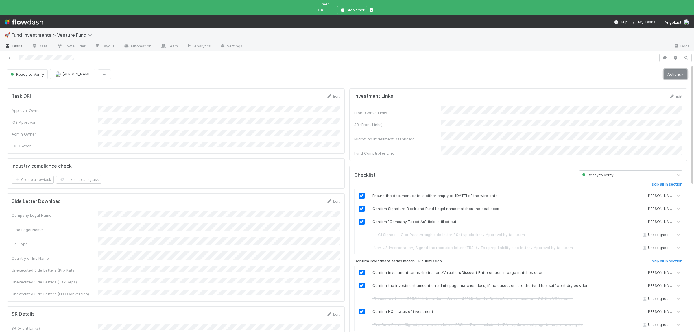
click at [686, 72] on link "Actions" at bounding box center [676, 74] width 24 height 10
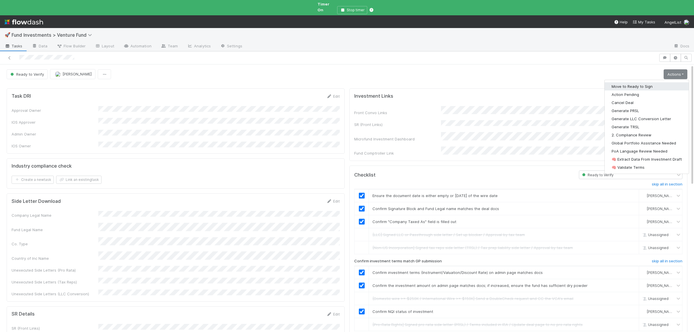
click at [661, 82] on button "Move to Ready to Sign" at bounding box center [647, 86] width 84 height 8
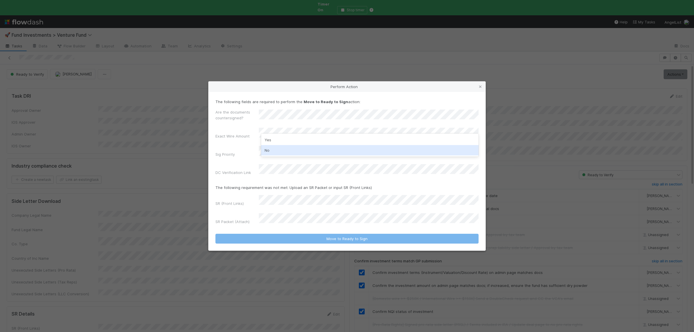
click at [295, 154] on div "No" at bounding box center [370, 150] width 218 height 10
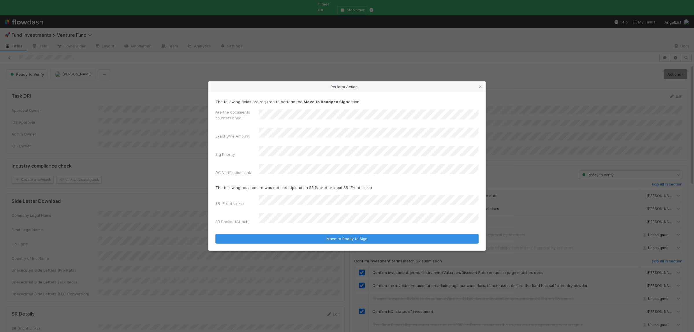
drag, startPoint x: 289, startPoint y: 136, endPoint x: 291, endPoint y: 132, distance: 4.4
click at [289, 135] on div "Are the documents countersigned? Exact Wire Amount Sig Priority DC Verification…" at bounding box center [347, 143] width 263 height 69
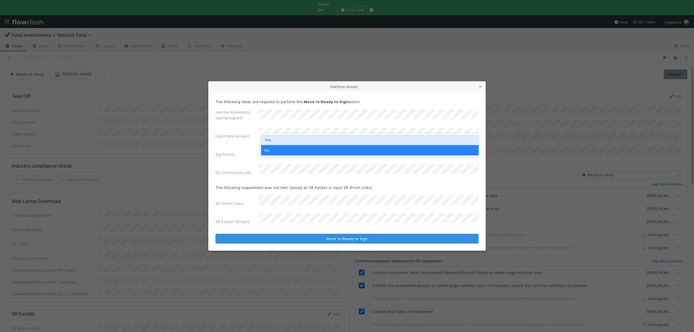
click at [289, 138] on div "Yes" at bounding box center [370, 140] width 218 height 10
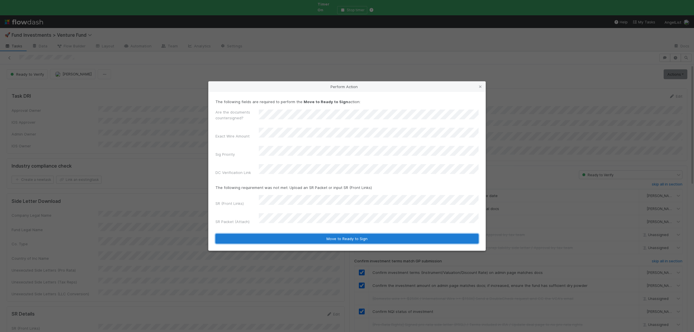
click at [363, 234] on button "Move to Ready to Sign" at bounding box center [347, 239] width 263 height 10
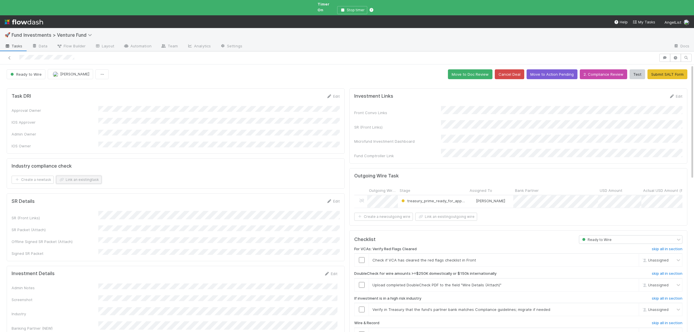
click at [80, 176] on button "Link an existing task" at bounding box center [78, 180] width 45 height 8
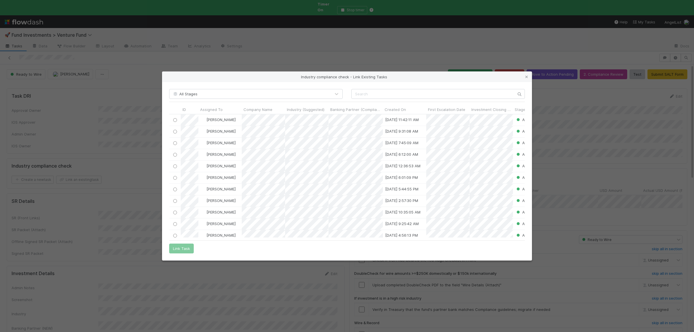
click at [381, 100] on div "All Stages ID Assigned To Company Name Industry (Suggested) Banking Partner (Co…" at bounding box center [347, 171] width 370 height 179
click at [384, 94] on input "text" at bounding box center [439, 94] width 174 height 10
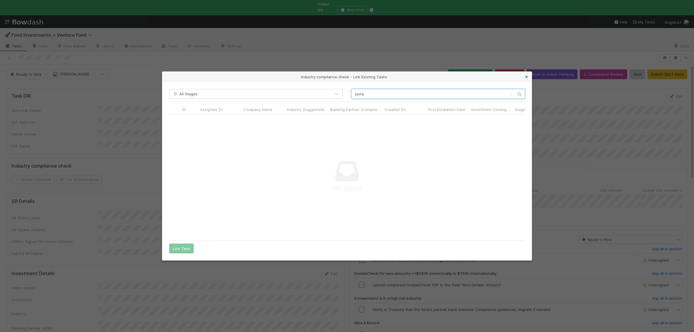
type input "juxta"
click at [526, 78] on icon at bounding box center [527, 77] width 6 height 4
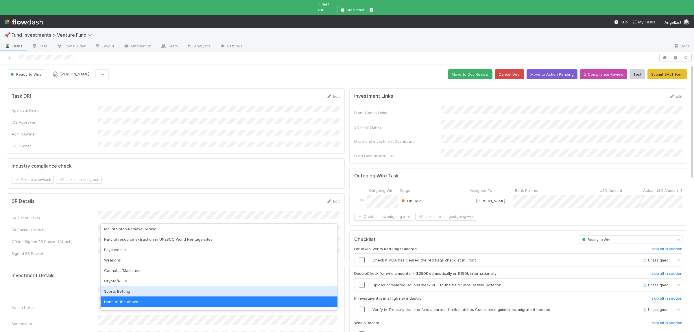
scroll to position [0, 0]
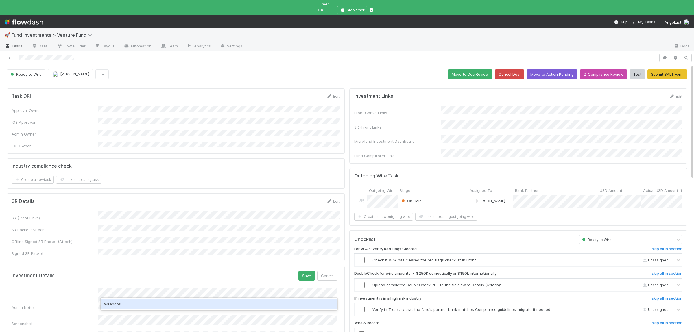
click at [156, 301] on div "Weapons" at bounding box center [219, 304] width 237 height 10
click at [59, 288] on div "Admin Notes" at bounding box center [175, 299] width 326 height 23
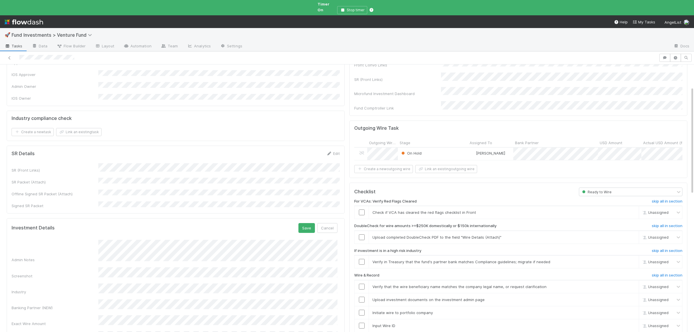
scroll to position [56, 0]
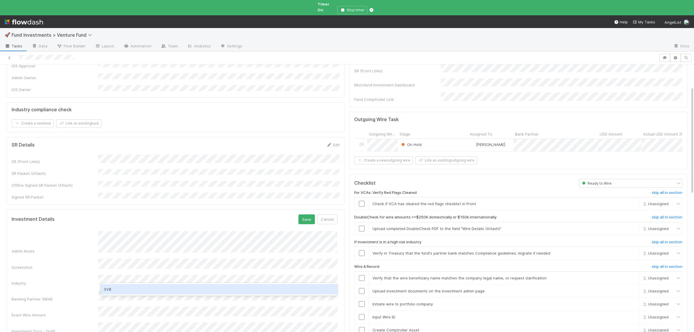
click at [144, 295] on div "SVB" at bounding box center [219, 289] width 237 height 10
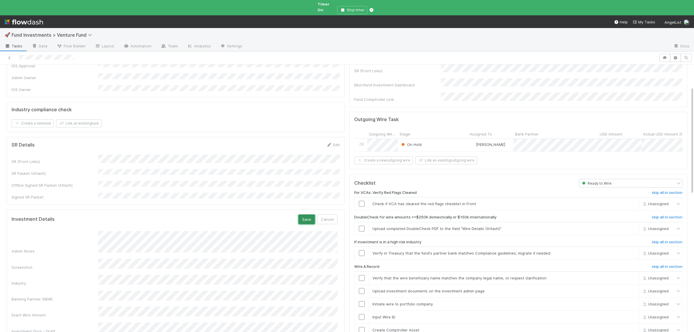
click at [305, 215] on button "Save" at bounding box center [307, 220] width 16 height 10
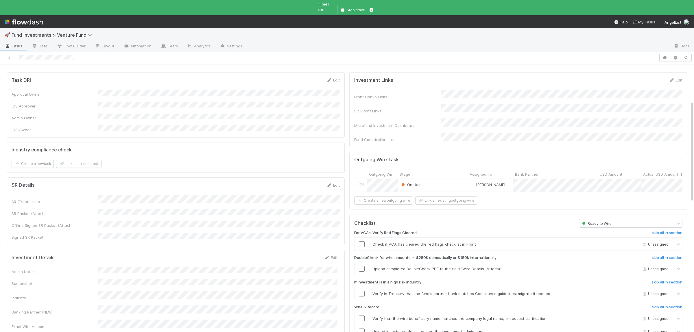
scroll to position [0, 0]
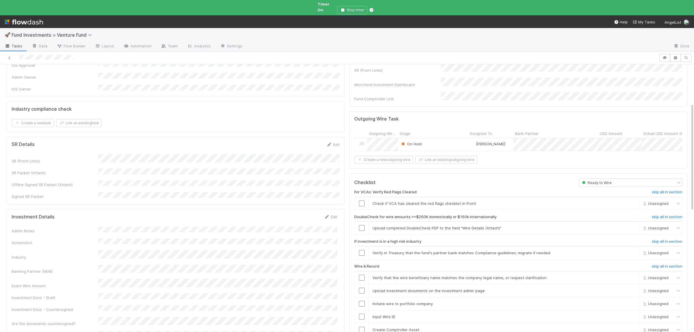
click at [458, 139] on div "On Hold" at bounding box center [433, 145] width 70 height 12
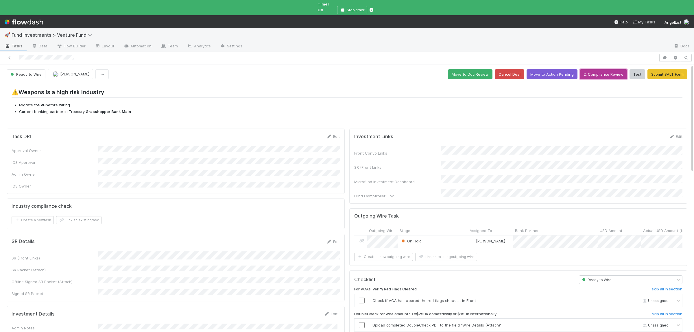
click at [605, 72] on button "2. Compliance Review" at bounding box center [603, 74] width 47 height 10
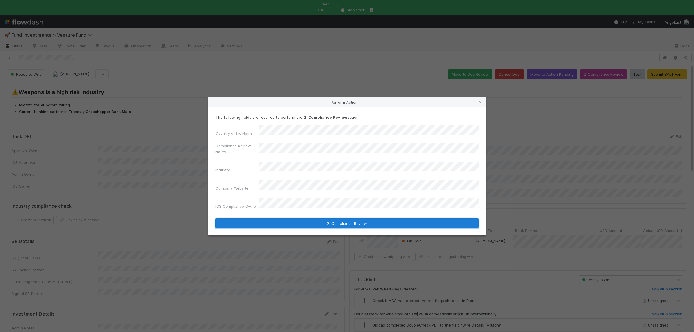
click at [309, 219] on button "2. Compliance Review" at bounding box center [347, 224] width 263 height 10
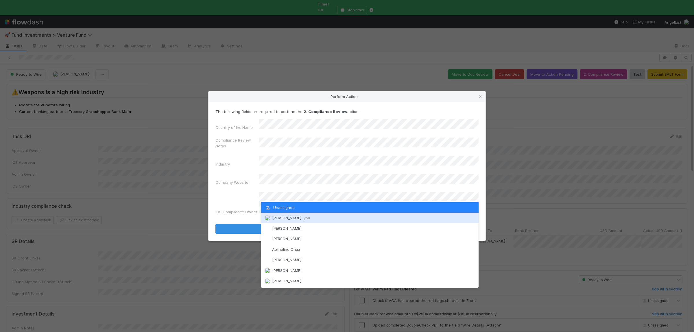
click at [292, 214] on div "Susan Tang you" at bounding box center [370, 218] width 218 height 10
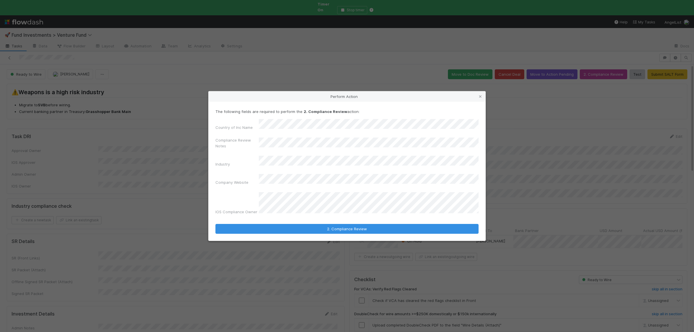
click at [292, 214] on form "The following fields are required to perform the 2. Compliance Review action: C…" at bounding box center [347, 171] width 263 height 125
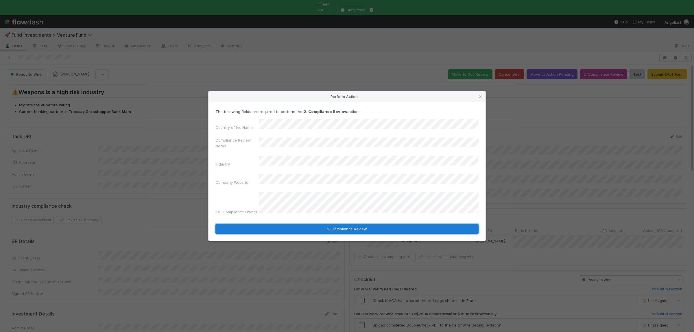
click at [292, 224] on button "2. Compliance Review" at bounding box center [347, 229] width 263 height 10
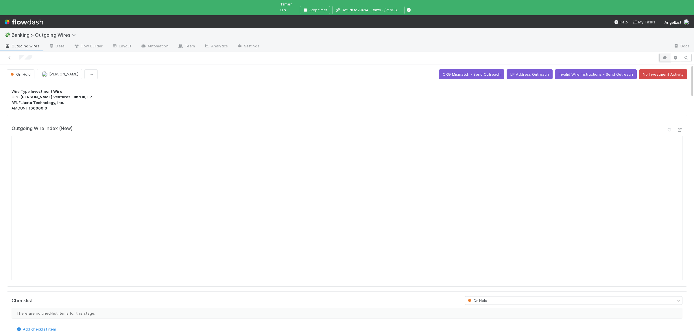
click at [664, 55] on button "button" at bounding box center [665, 58] width 11 height 8
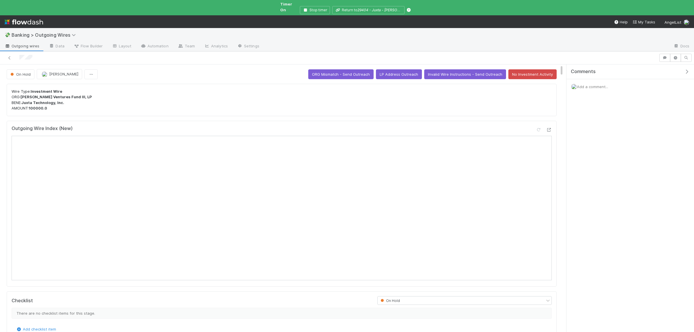
click at [597, 84] on span "Add a comment..." at bounding box center [592, 86] width 31 height 5
click at [584, 177] on button "Add Comment" at bounding box center [593, 176] width 34 height 10
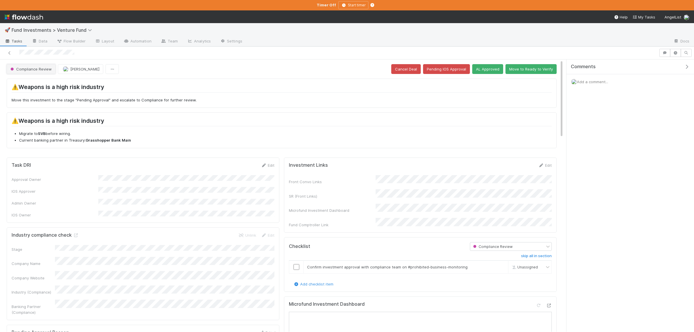
click at [21, 71] on span "Compliance Review" at bounding box center [30, 69] width 43 height 5
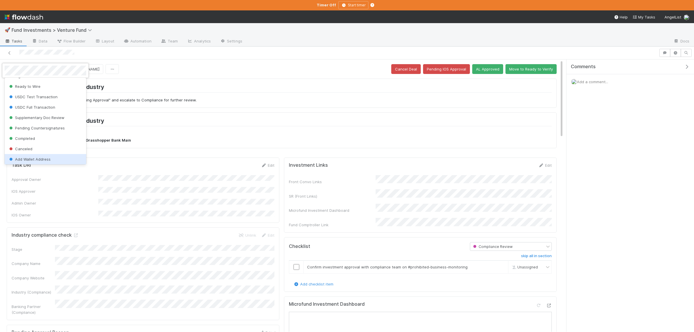
scroll to position [53, 0]
click at [34, 116] on span "Ready to Wire" at bounding box center [24, 115] width 32 height 5
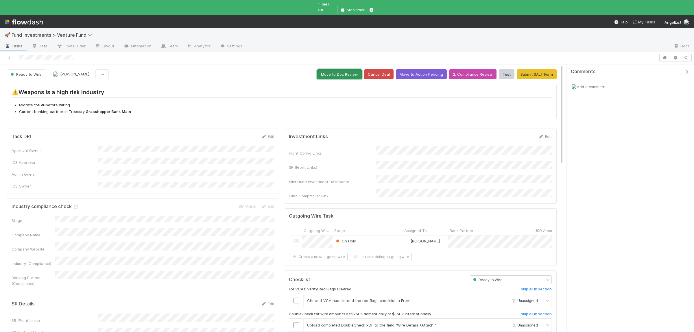
click at [343, 71] on button "Move to Doc Review" at bounding box center [339, 74] width 45 height 10
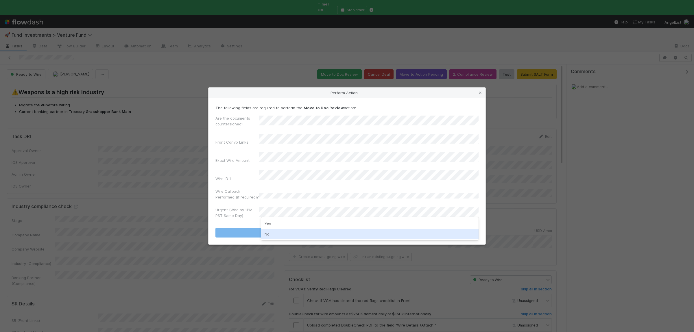
click at [284, 232] on div "No" at bounding box center [370, 234] width 218 height 10
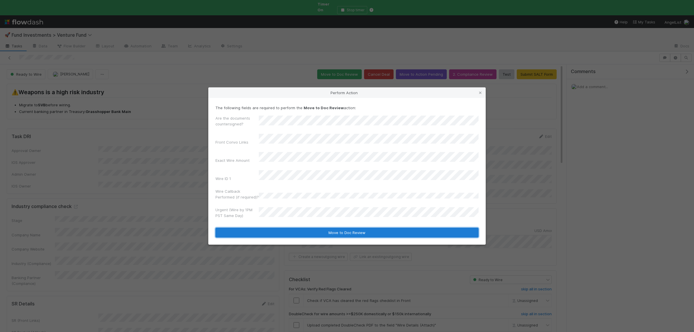
click at [287, 228] on button "Move to Doc Review" at bounding box center [347, 233] width 263 height 10
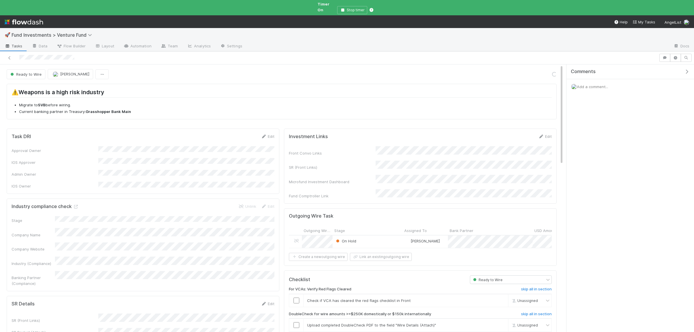
click at [383, 236] on div "On Hold" at bounding box center [368, 242] width 70 height 12
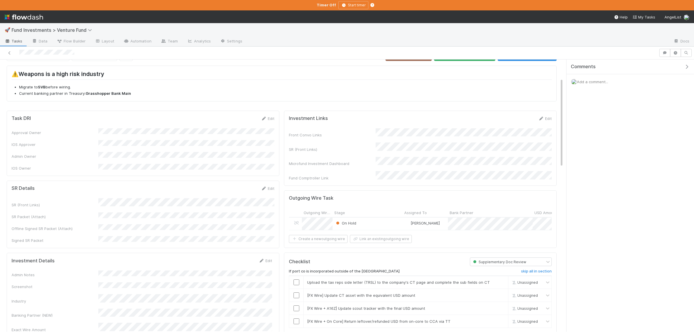
scroll to position [0, 0]
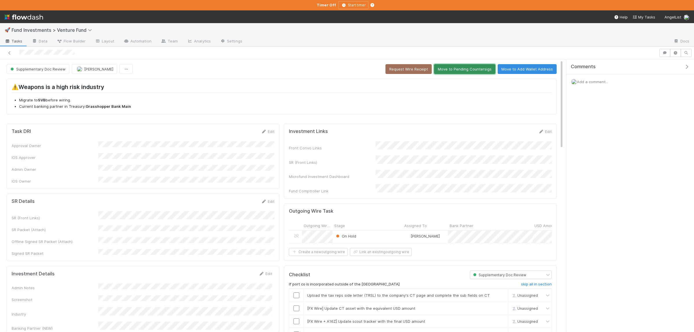
click at [459, 69] on button "Move to Pending Countersigs" at bounding box center [464, 69] width 61 height 10
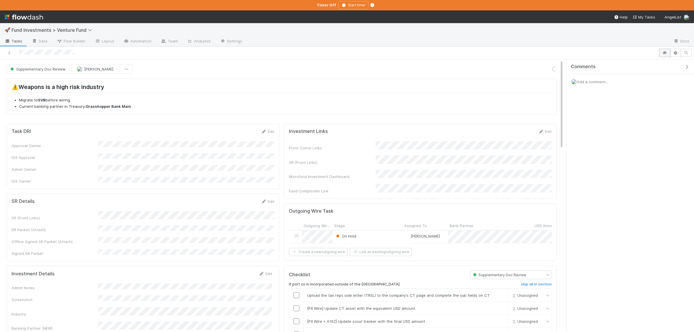
click at [664, 52] on icon "button" at bounding box center [665, 52] width 6 height 3
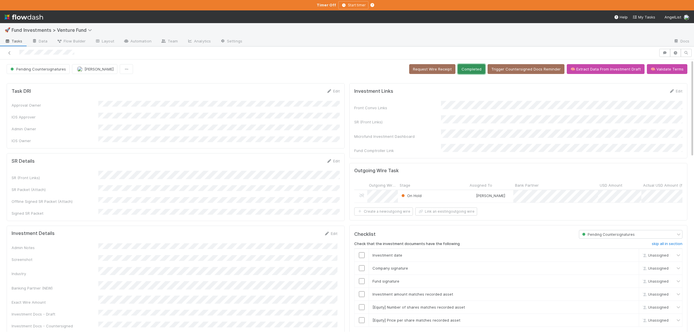
click at [474, 69] on button "Completed" at bounding box center [471, 69] width 27 height 10
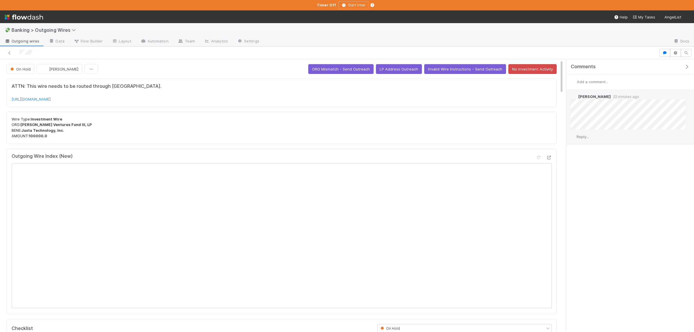
click at [580, 136] on span "Reply..." at bounding box center [583, 137] width 12 height 5
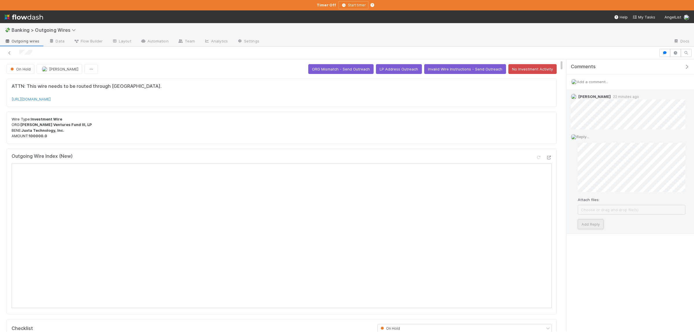
click at [584, 226] on button "Add Reply" at bounding box center [591, 225] width 26 height 10
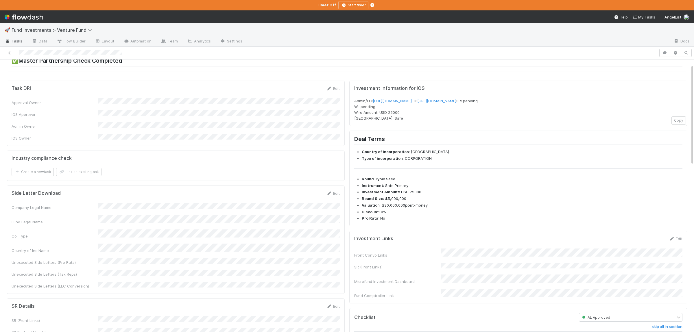
scroll to position [56, 0]
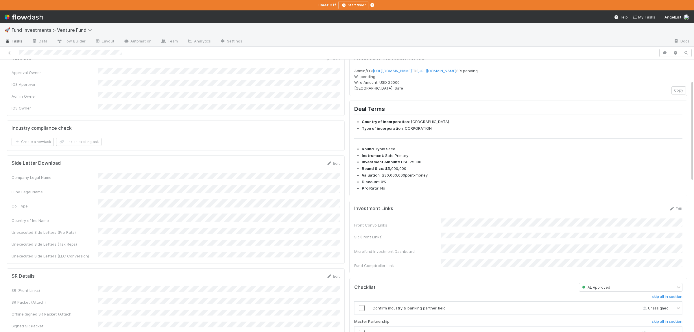
click at [511, 244] on div "Front Convo Links SR (Front Links) Microfund Investment Dashboard Fund Comptrol…" at bounding box center [518, 244] width 328 height 50
click at [648, 216] on button "Save" at bounding box center [652, 211] width 16 height 10
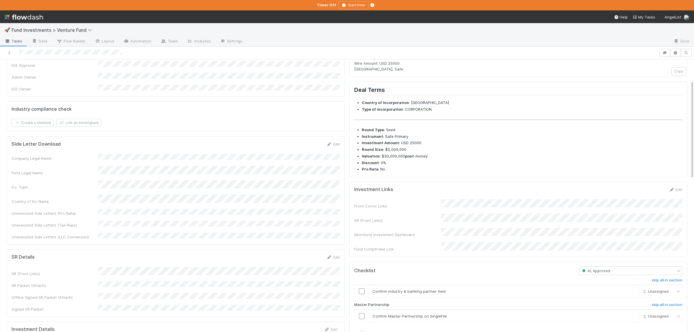
scroll to position [84, 0]
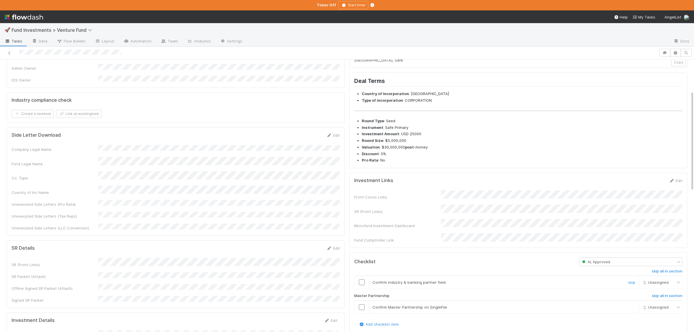
drag, startPoint x: 359, startPoint y: 290, endPoint x: 365, endPoint y: 299, distance: 11.8
click at [359, 286] on div at bounding box center [362, 283] width 14 height 6
click at [362, 286] on input "checkbox" at bounding box center [362, 283] width 6 height 6
click at [363, 312] on td at bounding box center [362, 307] width 14 height 13
click at [363, 314] on td at bounding box center [362, 307] width 14 height 13
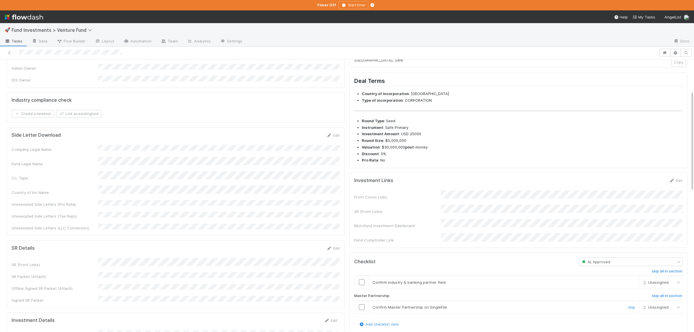
click at [363, 310] on input "checkbox" at bounding box center [362, 308] width 6 height 6
click at [361, 289] on td at bounding box center [362, 282] width 14 height 13
click at [361, 286] on input "checkbox" at bounding box center [362, 283] width 6 height 6
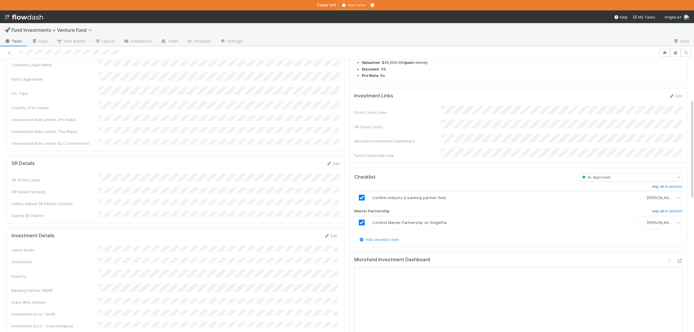
scroll to position [0, 0]
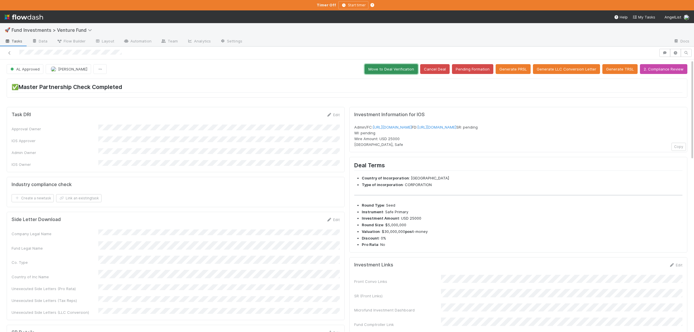
click at [390, 69] on button "Move to Deal Verification" at bounding box center [391, 69] width 53 height 10
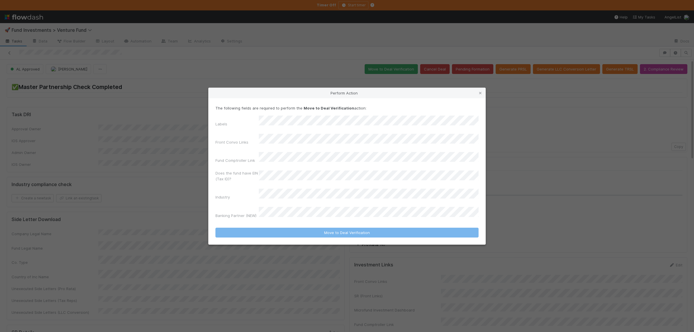
click at [313, 135] on div "Labels Front Convo Links Fund Comptroller Link Does the fund have EIN (Tax ID)?…" at bounding box center [347, 168] width 263 height 105
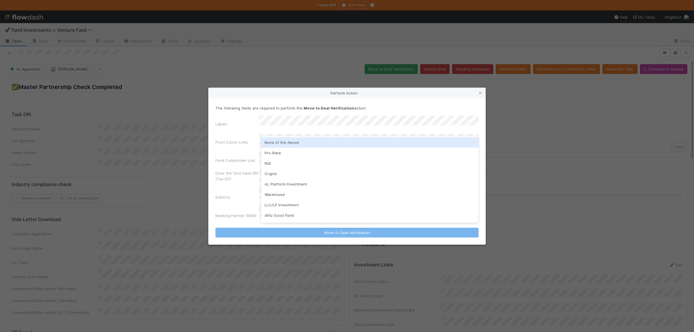
click at [287, 143] on div "None of the Above" at bounding box center [370, 142] width 218 height 10
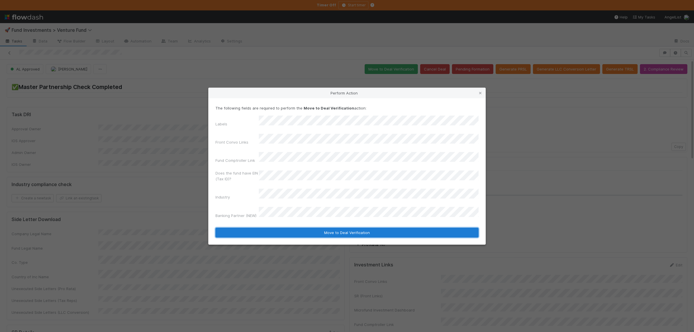
click at [283, 228] on button "Move to Deal Verification" at bounding box center [347, 233] width 263 height 10
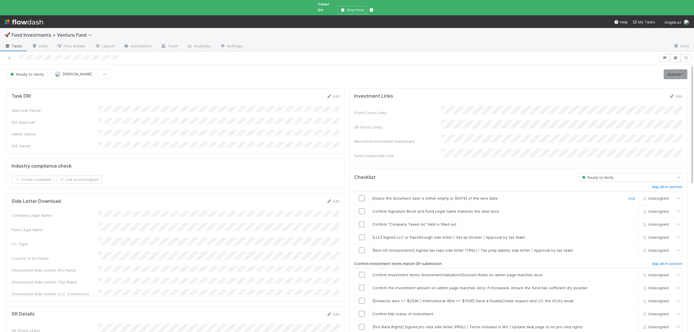
click at [363, 196] on input "checkbox" at bounding box center [362, 199] width 6 height 6
click at [359, 209] on input "checkbox" at bounding box center [362, 212] width 6 height 6
click at [361, 222] on input "checkbox" at bounding box center [362, 225] width 6 height 6
click at [633, 235] on link "skip" at bounding box center [631, 237] width 7 height 5
click at [634, 248] on link "skip" at bounding box center [631, 250] width 7 height 5
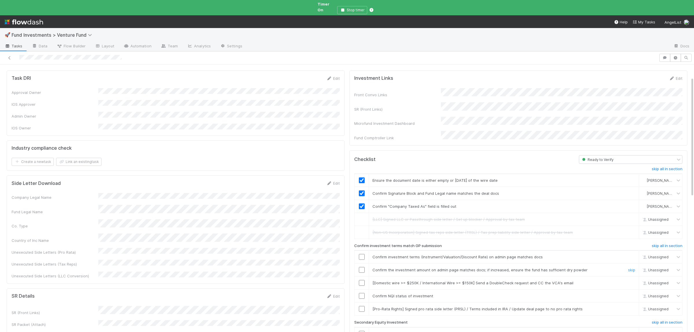
scroll to position [28, 0]
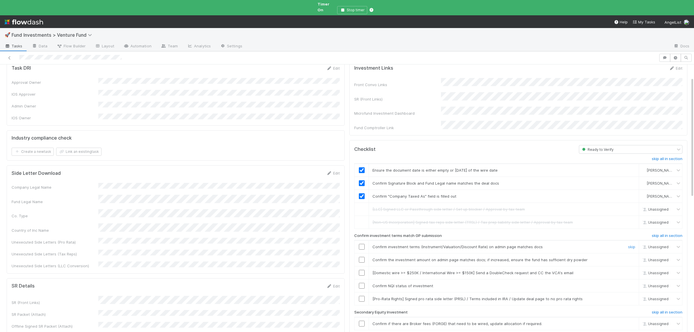
click at [361, 244] on input "checkbox" at bounding box center [362, 247] width 6 height 6
click at [361, 257] on input "checkbox" at bounding box center [362, 260] width 6 height 6
click at [362, 283] on input "checkbox" at bounding box center [362, 286] width 6 height 6
click at [629, 271] on link "skip" at bounding box center [631, 273] width 7 height 5
click at [630, 297] on link "skip" at bounding box center [631, 299] width 7 height 5
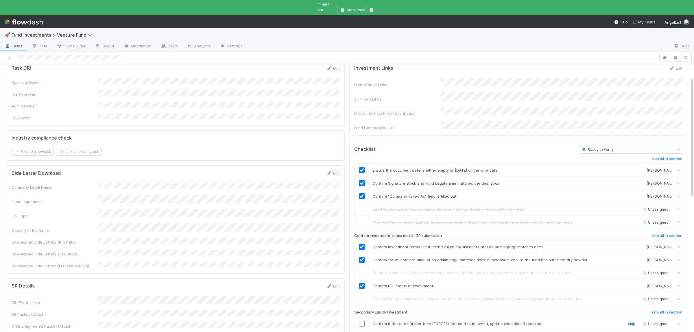
click at [635, 322] on link "skip" at bounding box center [631, 324] width 7 height 5
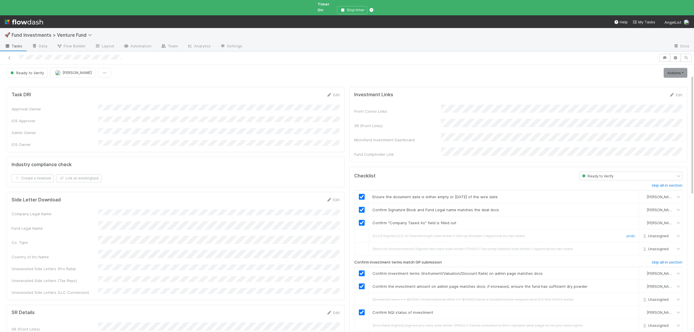
scroll to position [0, 0]
click at [684, 69] on link "Actions" at bounding box center [676, 74] width 24 height 10
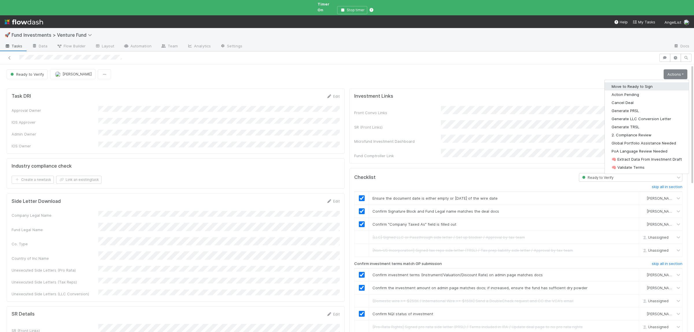
click at [632, 83] on button "Move to Ready to Sign" at bounding box center [647, 86] width 84 height 8
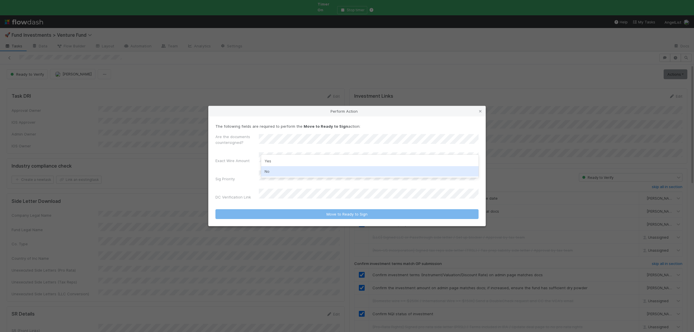
click at [283, 170] on div "No" at bounding box center [370, 171] width 218 height 10
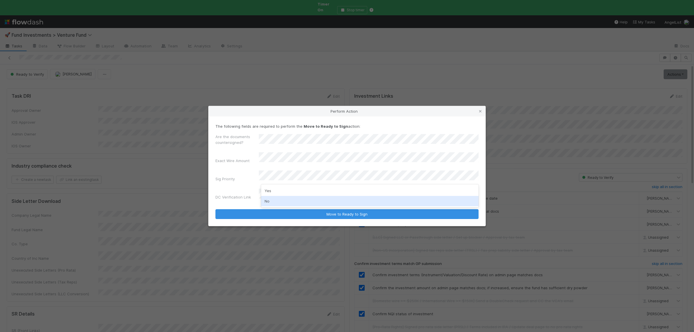
click at [285, 202] on div "No" at bounding box center [370, 201] width 218 height 10
click at [216, 209] on button "Move to Ready to Sign" at bounding box center [347, 214] width 263 height 10
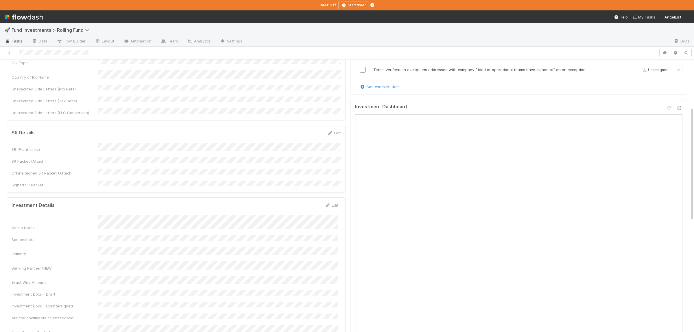
scroll to position [197, 0]
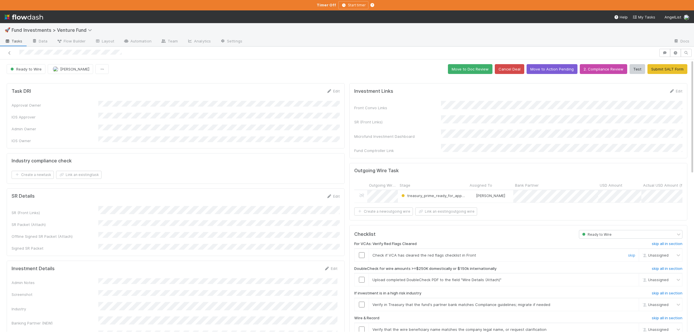
click at [363, 253] on input "checkbox" at bounding box center [362, 256] width 6 height 6
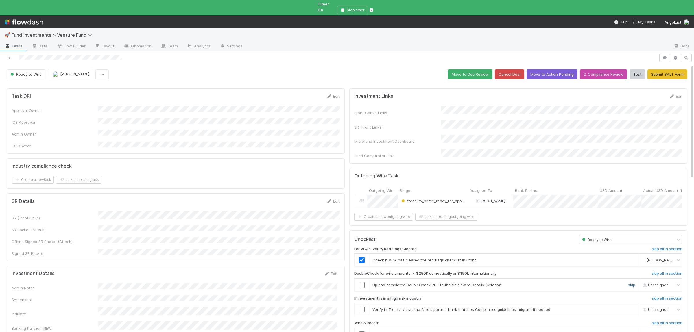
click at [632, 283] on link "skip" at bounding box center [631, 285] width 7 height 5
click at [633, 307] on div "skip" at bounding box center [631, 310] width 17 height 6
click at [633, 308] on link "skip" at bounding box center [631, 310] width 7 height 5
click at [630, 283] on link "undo" at bounding box center [631, 285] width 9 height 5
click at [632, 283] on link "skip" at bounding box center [631, 285] width 7 height 5
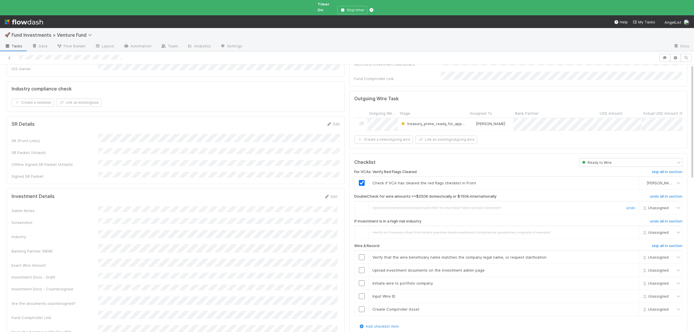
scroll to position [84, 0]
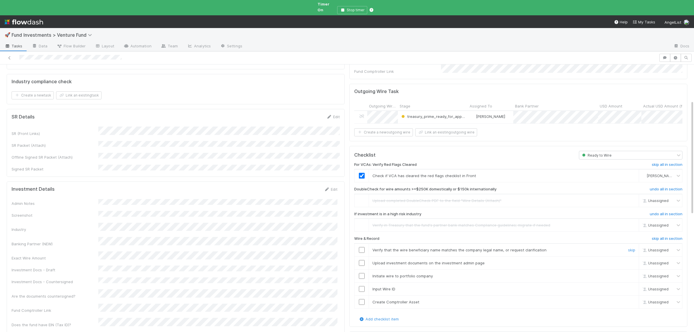
click at [363, 247] on input "checkbox" at bounding box center [362, 250] width 6 height 6
click at [364, 260] on input "checkbox" at bounding box center [362, 263] width 6 height 6
click at [363, 273] on input "checkbox" at bounding box center [362, 276] width 6 height 6
drag, startPoint x: 362, startPoint y: 279, endPoint x: 363, endPoint y: 287, distance: 8.7
click at [362, 286] on input "checkbox" at bounding box center [362, 289] width 6 height 6
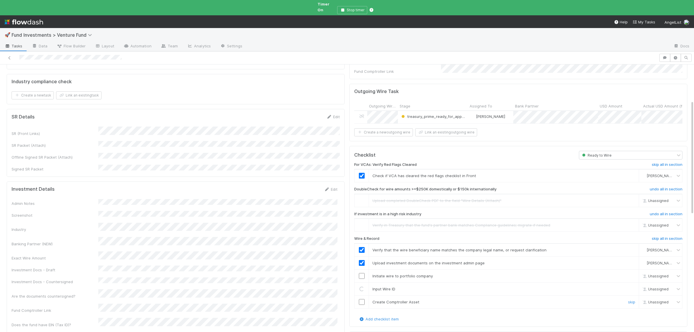
click at [362, 299] on input "checkbox" at bounding box center [362, 302] width 6 height 6
click at [360, 286] on input "checkbox" at bounding box center [362, 289] width 6 height 6
checkbox input "true"
click at [362, 273] on input "checkbox" at bounding box center [362, 276] width 6 height 6
click at [363, 299] on input "checkbox" at bounding box center [362, 302] width 6 height 6
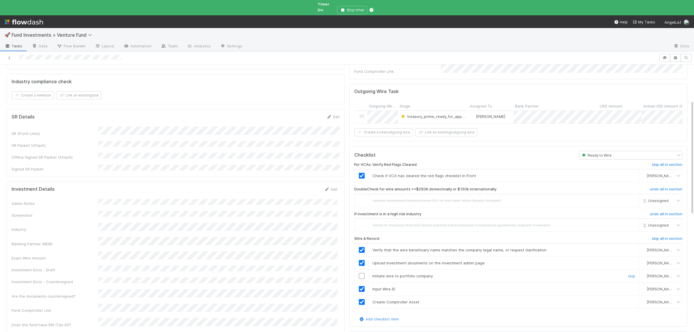
click at [362, 273] on input "checkbox" at bounding box center [362, 276] width 6 height 6
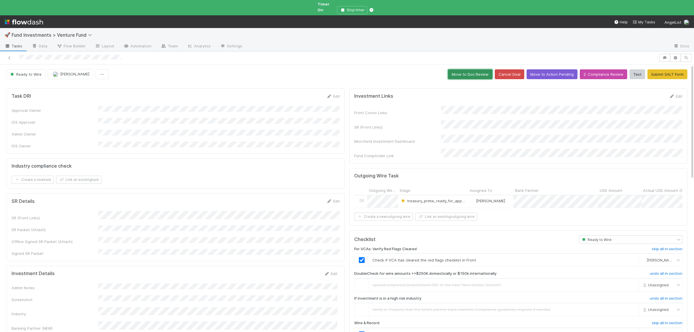
click at [465, 73] on button "Move to Doc Review" at bounding box center [470, 74] width 45 height 10
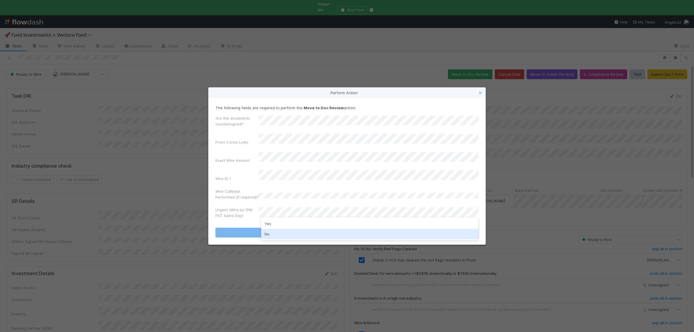
click at [279, 234] on div "No" at bounding box center [370, 234] width 218 height 10
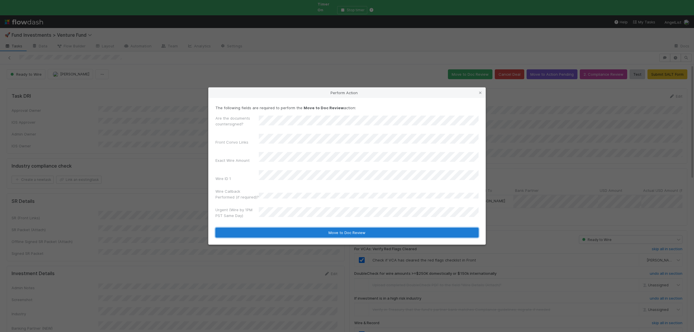
click at [285, 228] on button "Move to Doc Review" at bounding box center [347, 233] width 263 height 10
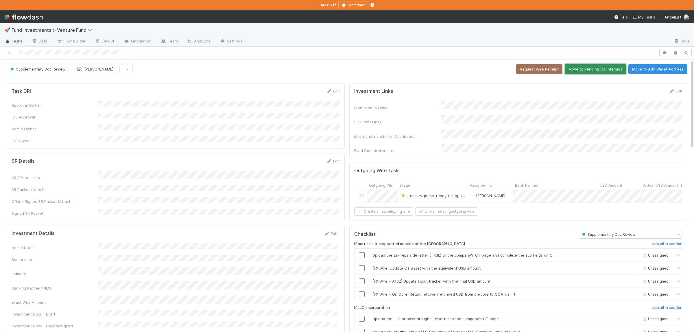
click at [586, 74] on button "Move to Pending Countersigs" at bounding box center [595, 69] width 61 height 10
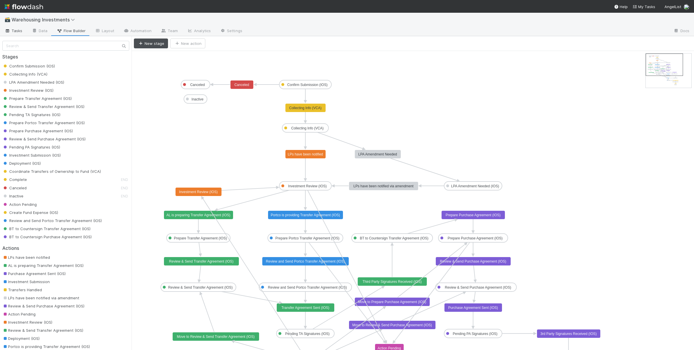
click at [19, 32] on span "Tasks" at bounding box center [14, 31] width 18 height 6
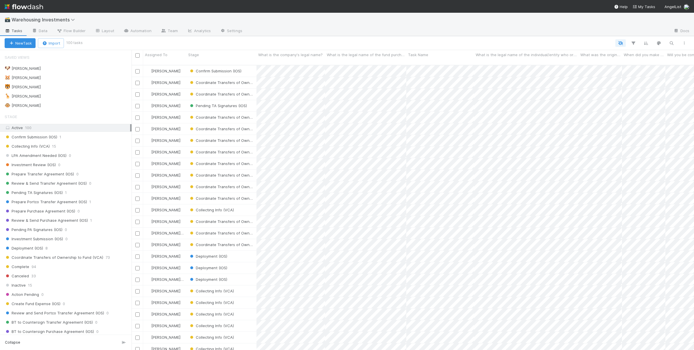
scroll to position [290, 563]
click at [68, 89] on div "🐯 [PERSON_NAME] 1" at bounding box center [68, 86] width 127 height 7
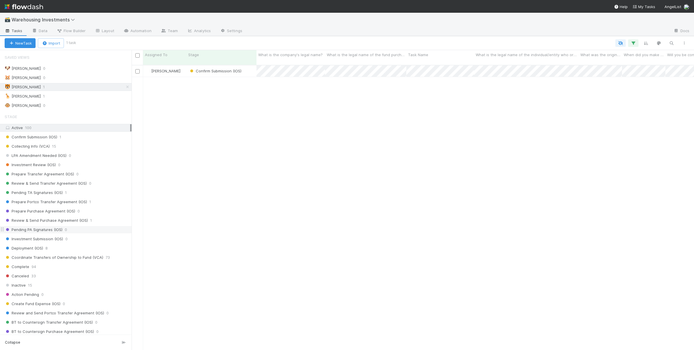
scroll to position [290, 563]
click at [250, 66] on div "Confirm Submission (IOS)" at bounding box center [222, 70] width 70 height 11
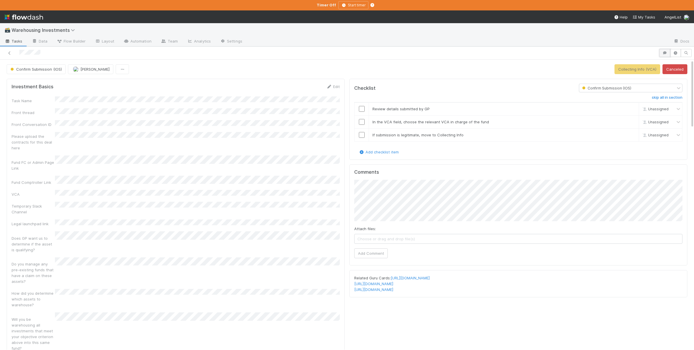
click at [666, 52] on icon "button" at bounding box center [665, 52] width 6 height 3
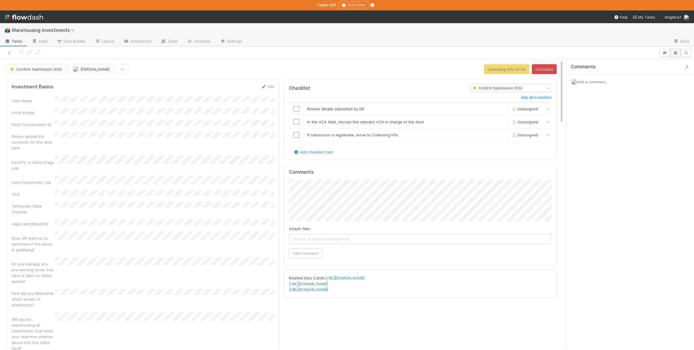
click at [674, 52] on icon "button" at bounding box center [676, 52] width 6 height 3
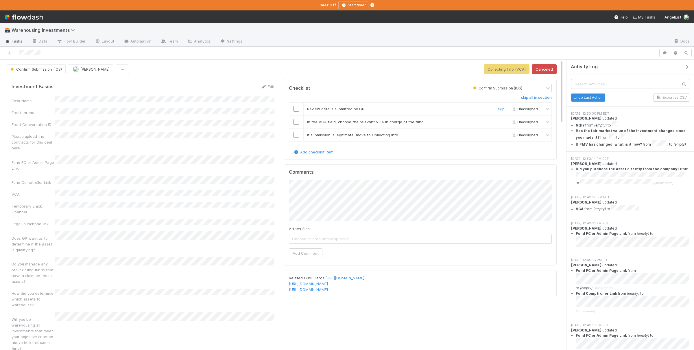
click at [295, 110] on input "checkbox" at bounding box center [297, 109] width 6 height 6
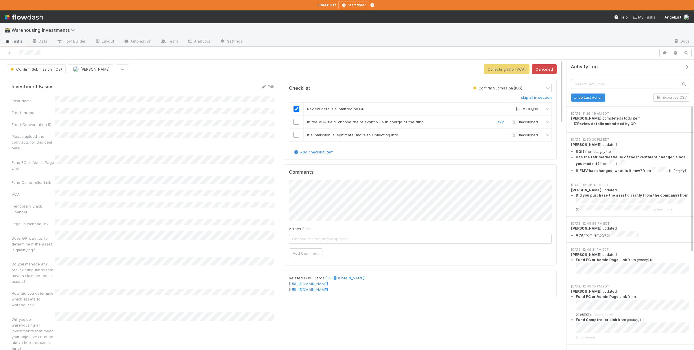
click at [296, 123] on input "checkbox" at bounding box center [297, 122] width 6 height 6
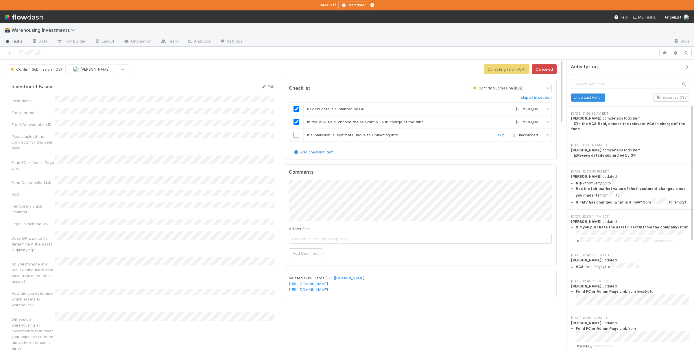
click at [296, 137] on input "checkbox" at bounding box center [297, 135] width 6 height 6
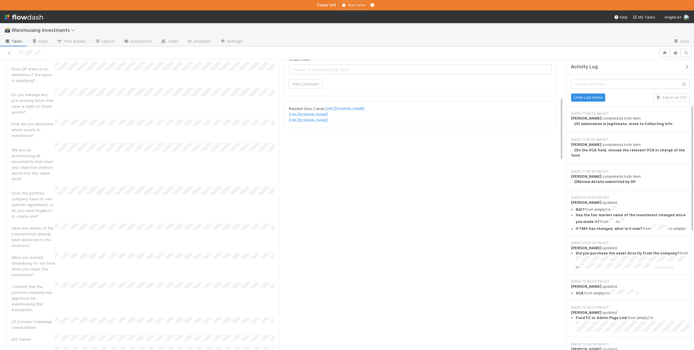
scroll to position [310, 0]
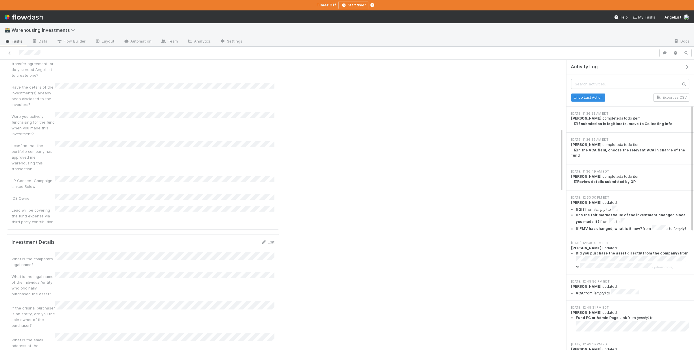
click at [128, 252] on div "What is the company's legal name?" at bounding box center [143, 260] width 263 height 16
click at [246, 239] on button "Save" at bounding box center [244, 244] width 16 height 10
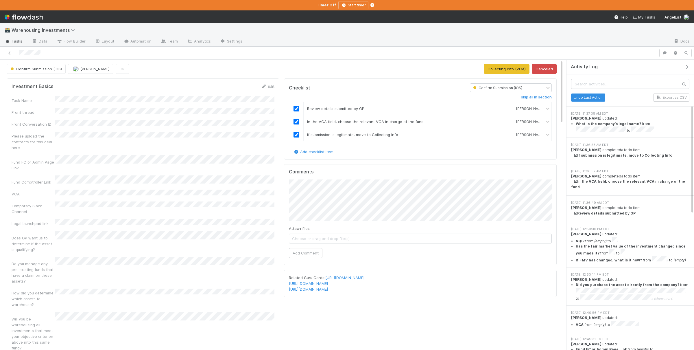
scroll to position [0, 0]
drag, startPoint x: 516, startPoint y: 70, endPoint x: 512, endPoint y: 77, distance: 8.4
click at [516, 69] on button "Collecting Info (VCA)" at bounding box center [507, 69] width 46 height 10
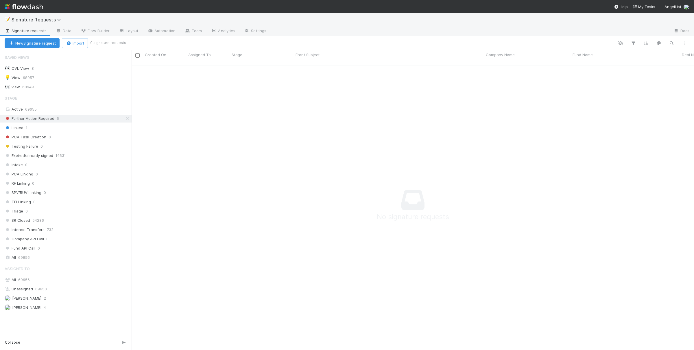
scroll to position [290, 563]
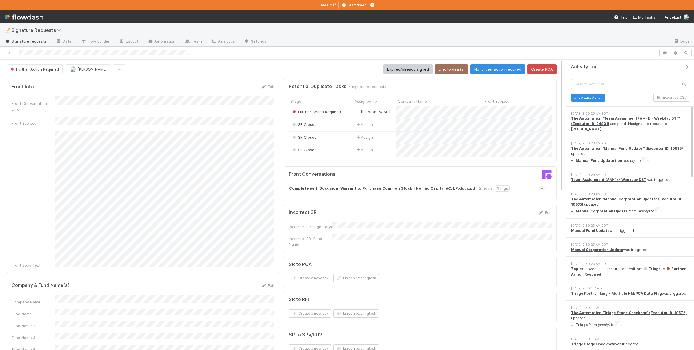
scroll to position [141, 0]
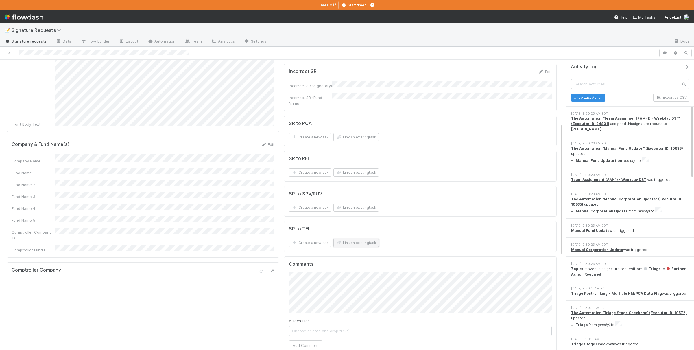
click at [369, 245] on button "Link an existing task" at bounding box center [356, 243] width 45 height 8
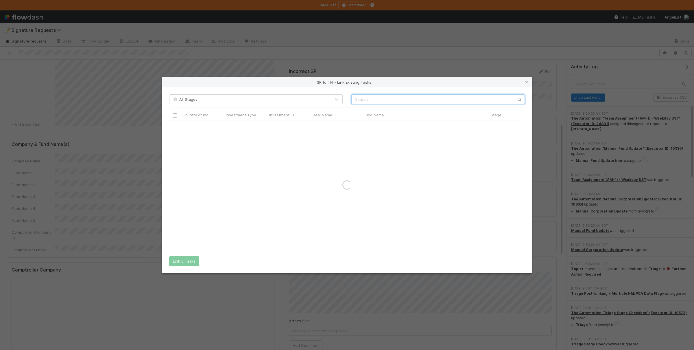
click at [376, 95] on input "text" at bounding box center [439, 99] width 174 height 10
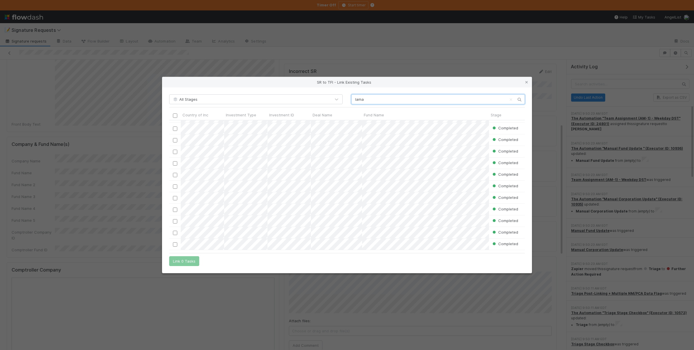
scroll to position [16, 0]
type input "lama"
click at [524, 82] on icon at bounding box center [527, 82] width 6 height 4
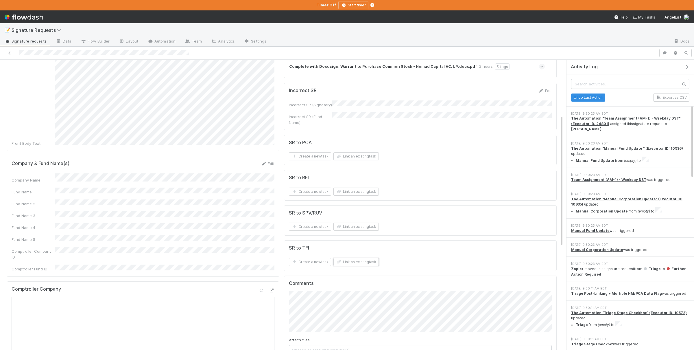
scroll to position [113, 0]
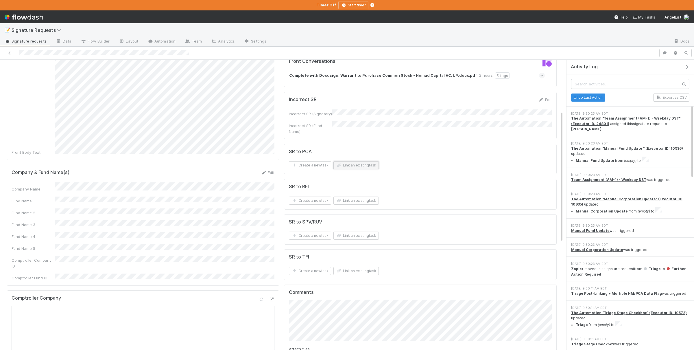
click at [362, 161] on button "Link an existing task" at bounding box center [356, 165] width 45 height 8
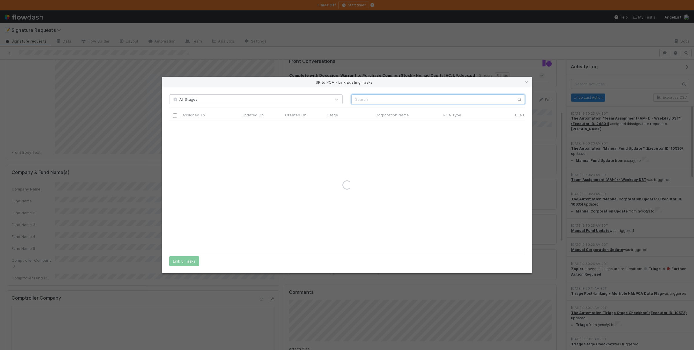
click at [368, 101] on input "text" at bounding box center [439, 99] width 174 height 10
type input "lama labs"
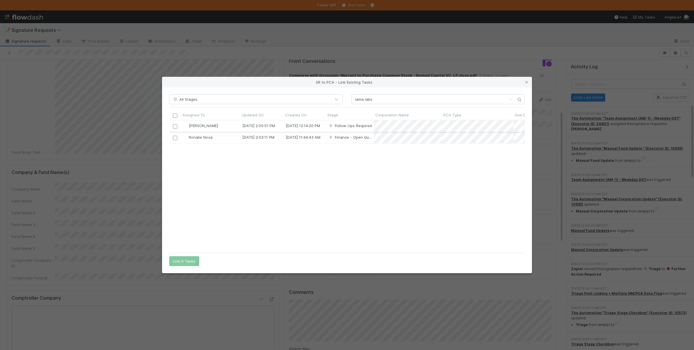
click at [175, 125] on input "checkbox" at bounding box center [175, 126] width 4 height 4
click at [187, 259] on button "Link 1 Task" at bounding box center [182, 261] width 27 height 10
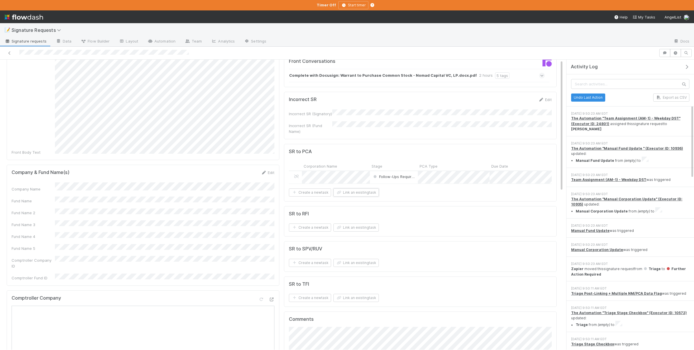
scroll to position [0, 0]
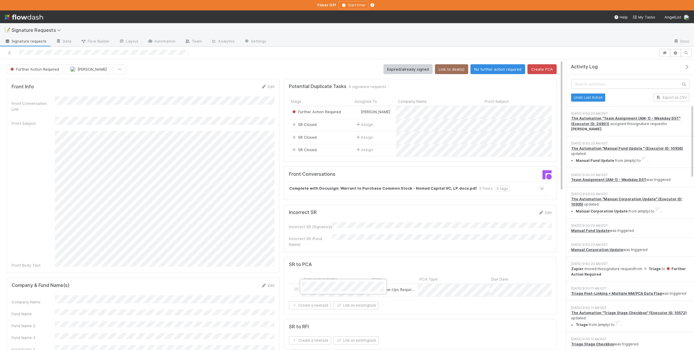
click at [512, 69] on div at bounding box center [347, 175] width 694 height 350
click at [511, 69] on button "No further action required" at bounding box center [498, 69] width 55 height 10
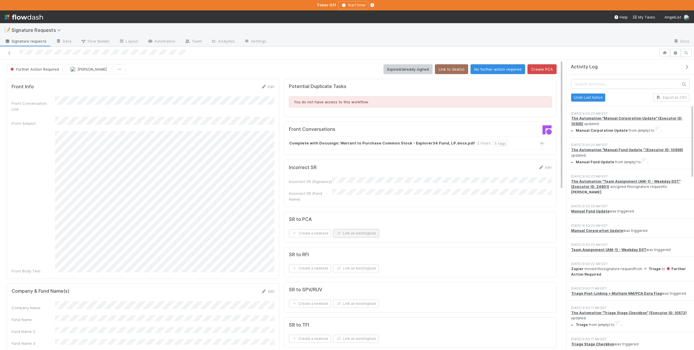
click at [353, 230] on button "Link an existing task" at bounding box center [356, 233] width 45 height 8
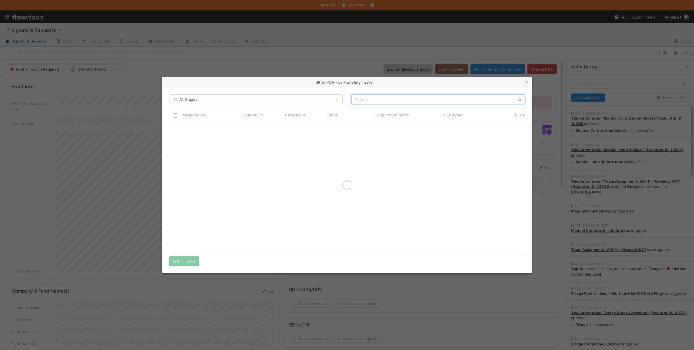
click at [403, 98] on input "text" at bounding box center [439, 99] width 174 height 10
type input "lama labs"
drag, startPoint x: 176, startPoint y: 126, endPoint x: 215, endPoint y: 246, distance: 126.4
click at [176, 125] on input "checkbox" at bounding box center [175, 126] width 4 height 4
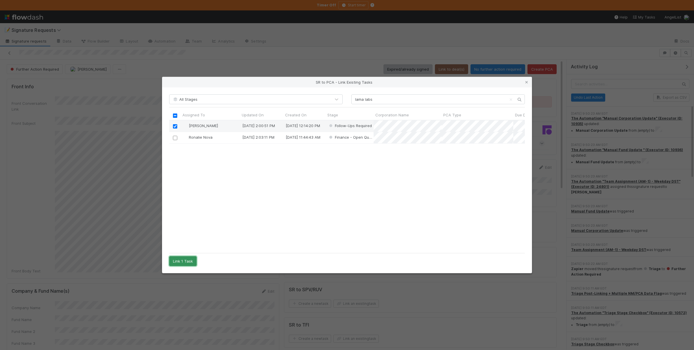
drag, startPoint x: 190, startPoint y: 259, endPoint x: 194, endPoint y: 260, distance: 4.0
click at [190, 259] on button "Link 1 Task" at bounding box center [182, 261] width 27 height 10
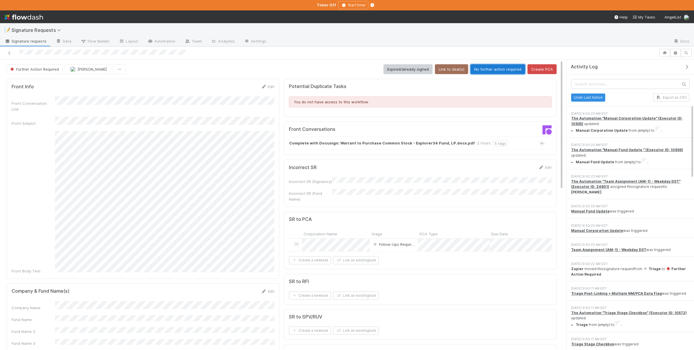
click at [503, 68] on button "No further action required" at bounding box center [498, 69] width 55 height 10
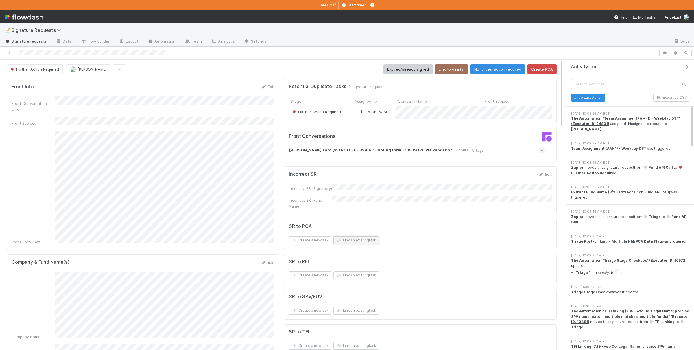
click at [363, 239] on button "Link an existing task" at bounding box center [356, 240] width 45 height 8
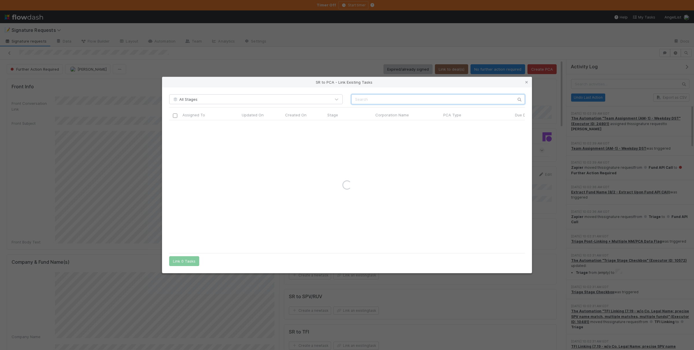
click at [404, 97] on input "text" at bounding box center [439, 99] width 174 height 10
type input "rollee"
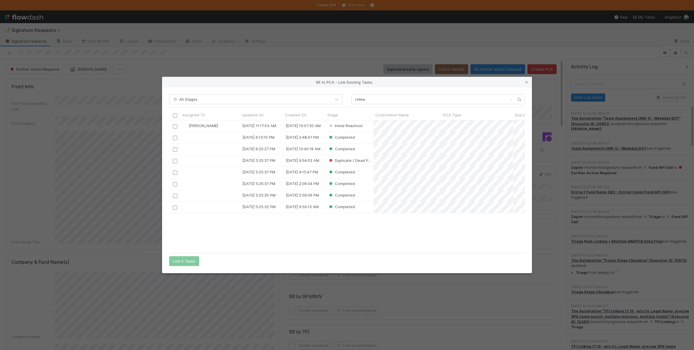
click at [174, 124] on input "checkbox" at bounding box center [175, 126] width 4 height 4
click at [191, 264] on button "Link 1 Task" at bounding box center [182, 261] width 27 height 10
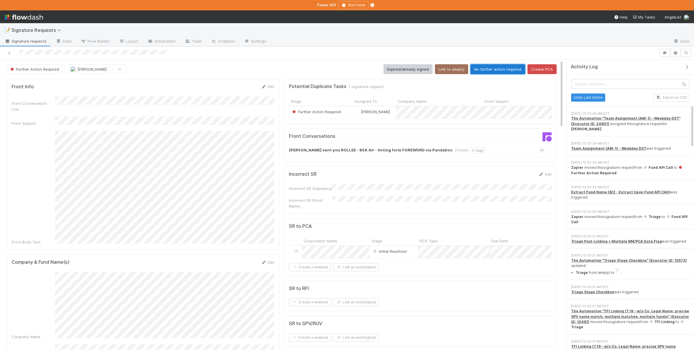
click at [497, 66] on button "No further action required" at bounding box center [498, 69] width 55 height 10
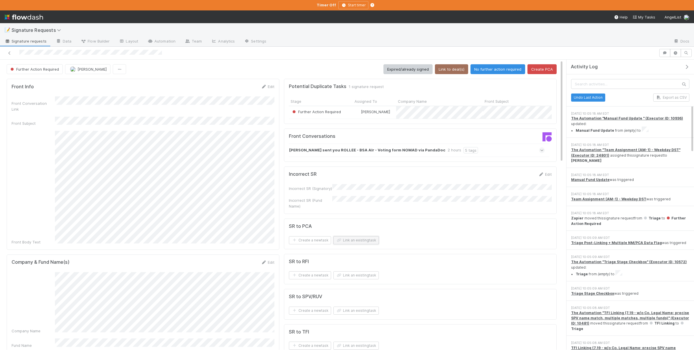
click at [363, 240] on button "Link an existing task" at bounding box center [356, 240] width 45 height 8
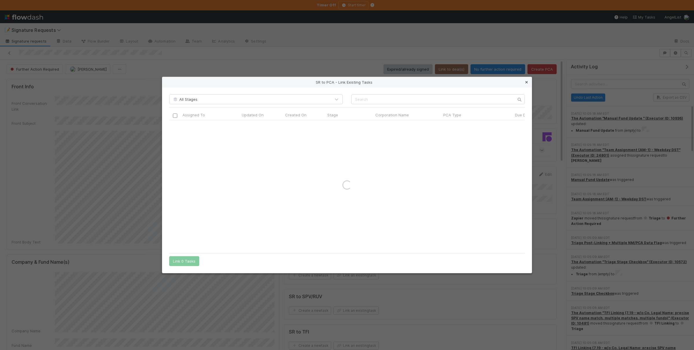
click at [527, 81] on icon at bounding box center [527, 82] width 6 height 4
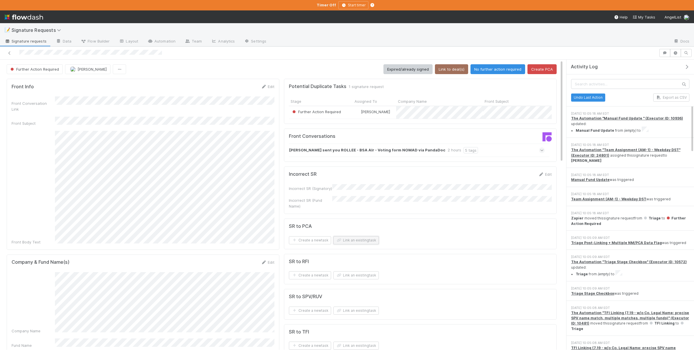
click at [360, 238] on button "Link an existing task" at bounding box center [356, 240] width 45 height 8
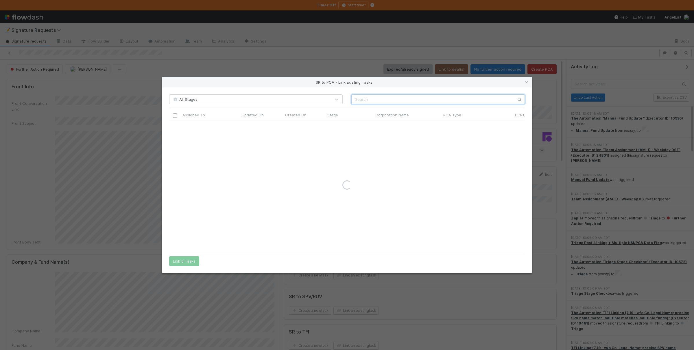
click at [416, 98] on input "text" at bounding box center [439, 99] width 174 height 10
type input "rollee"
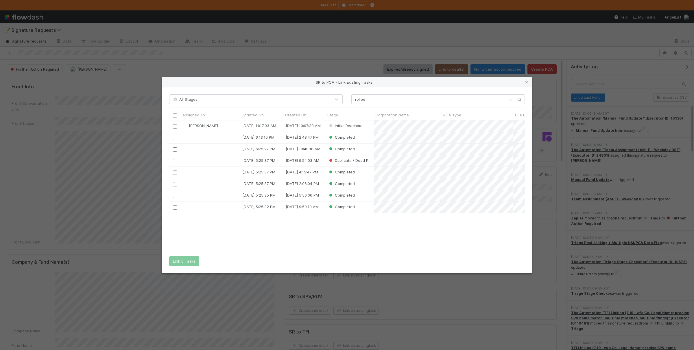
scroll to position [130, 355]
click at [175, 127] on input "checkbox" at bounding box center [175, 126] width 4 height 4
click at [193, 264] on button "Link 1 Task" at bounding box center [182, 261] width 27 height 10
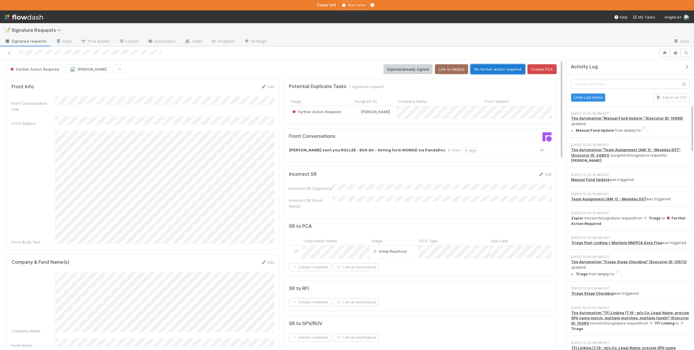
click at [494, 65] on button "No further action required" at bounding box center [498, 69] width 55 height 10
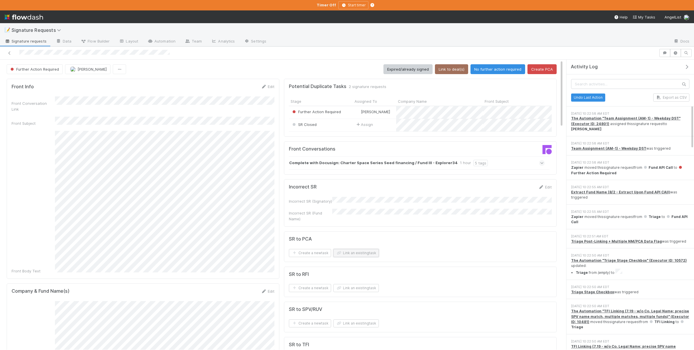
click at [361, 252] on button "Link an existing task" at bounding box center [356, 253] width 45 height 8
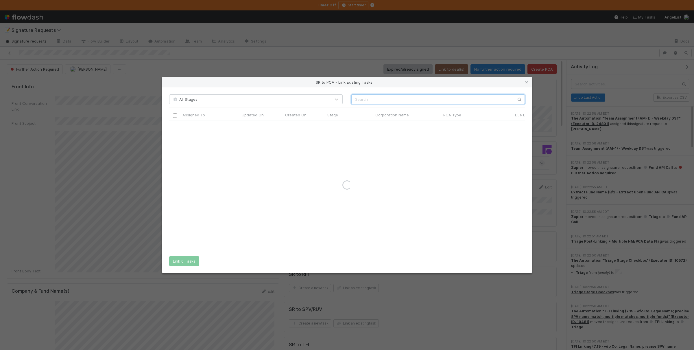
click at [386, 95] on input "text" at bounding box center [439, 99] width 174 height 10
paste input "charter space"
type input "charter space"
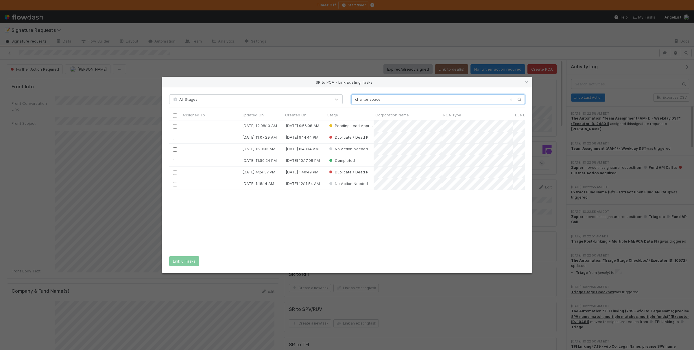
scroll to position [130, 355]
click at [175, 127] on input "checkbox" at bounding box center [175, 126] width 4 height 4
click at [191, 261] on button "Link 1 Task" at bounding box center [182, 261] width 27 height 10
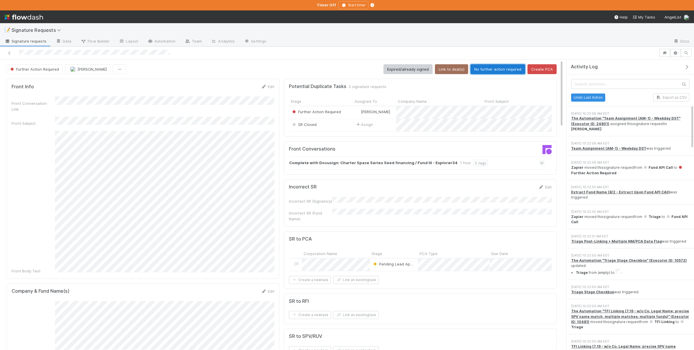
click at [503, 70] on button "No further action required" at bounding box center [498, 69] width 55 height 10
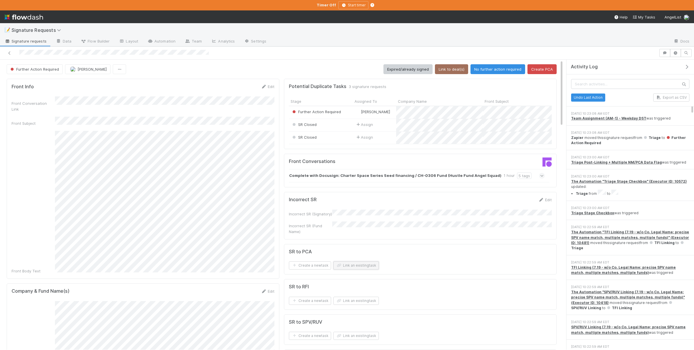
click at [345, 266] on button "Link an existing task" at bounding box center [356, 265] width 45 height 8
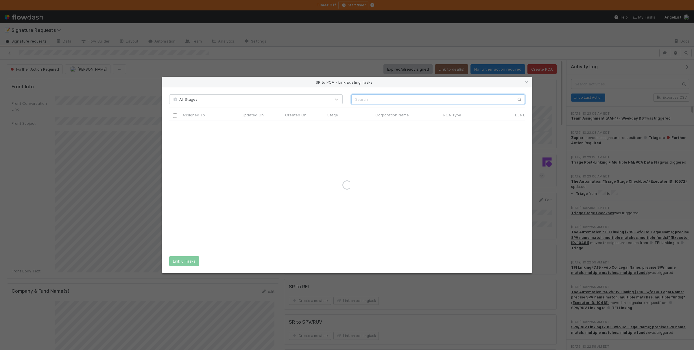
click at [391, 99] on input "text" at bounding box center [439, 99] width 174 height 10
click at [383, 98] on input "charter space" at bounding box center [439, 99] width 174 height 10
click at [380, 102] on input "charter space" at bounding box center [439, 99] width 174 height 10
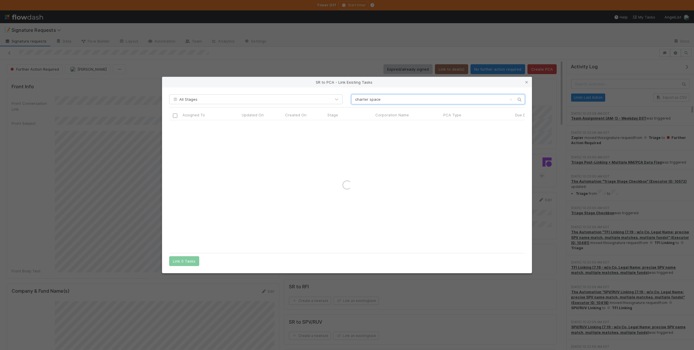
type input "charter space"
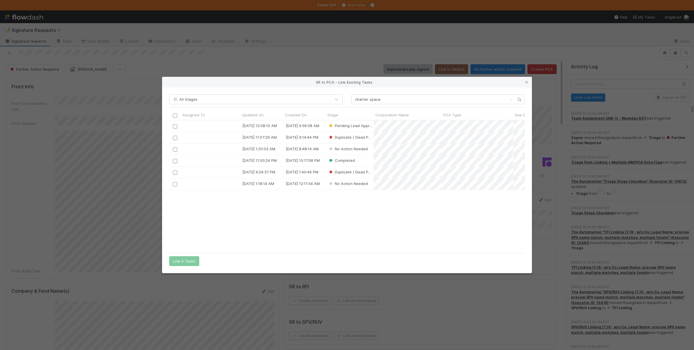
scroll to position [0, 0]
click at [174, 127] on input "checkbox" at bounding box center [175, 126] width 4 height 4
click at [183, 263] on button "Link 1 Task" at bounding box center [182, 261] width 27 height 10
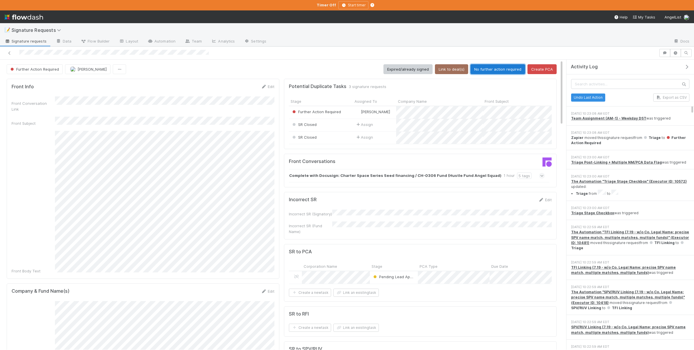
click at [492, 69] on button "No further action required" at bounding box center [498, 69] width 55 height 10
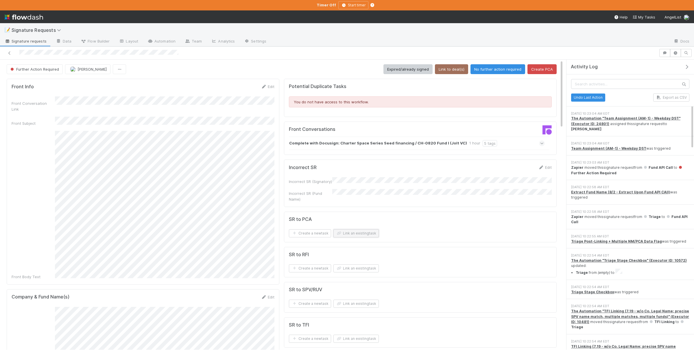
click at [369, 233] on button "Link an existing task" at bounding box center [356, 233] width 45 height 8
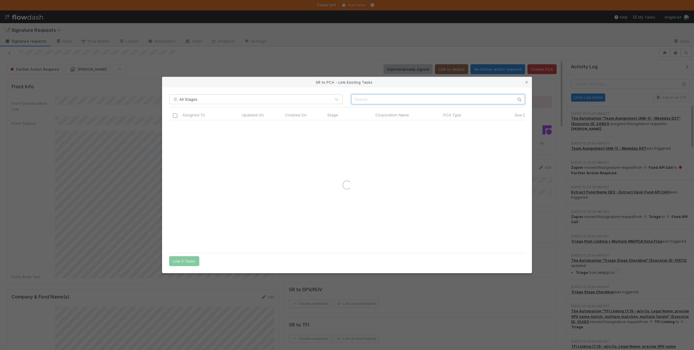
click at [376, 100] on input "text" at bounding box center [439, 99] width 174 height 10
paste input "charter space"
type input "charter space"
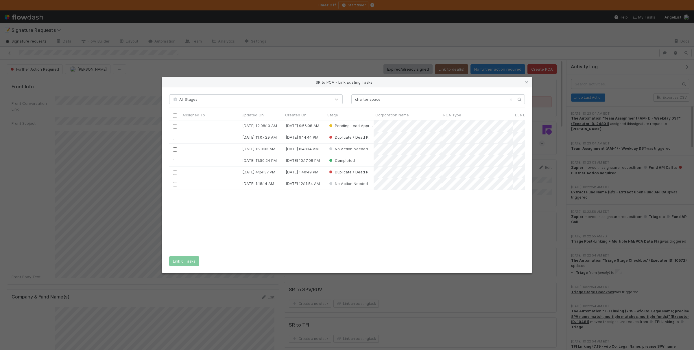
scroll to position [0, 0]
click at [174, 124] on input "checkbox" at bounding box center [175, 126] width 4 height 4
click at [187, 269] on div "All Stages charter space Assigned To Updated On Created On Stage Corporation Na…" at bounding box center [347, 180] width 370 height 186
click at [190, 262] on button "Link 1 Task" at bounding box center [182, 261] width 27 height 10
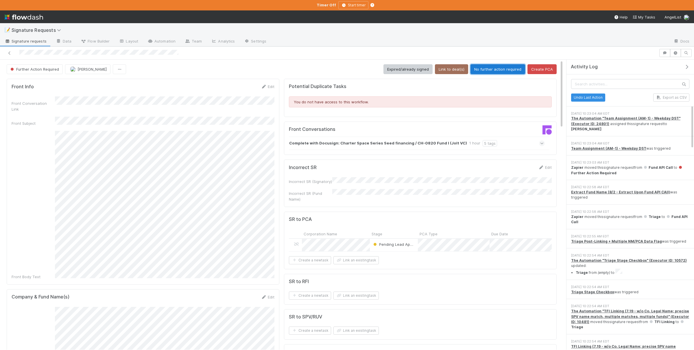
click at [505, 72] on button "No further action required" at bounding box center [498, 69] width 55 height 10
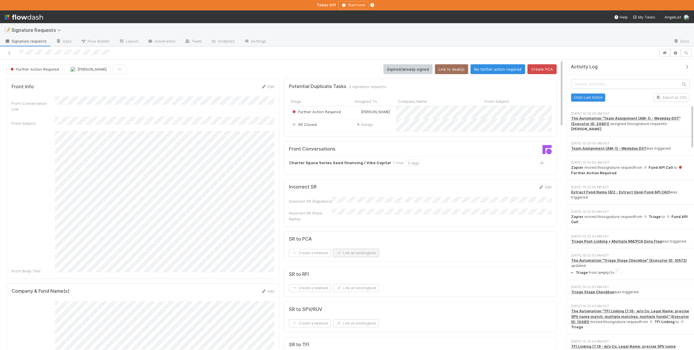
click at [372, 253] on button "Link an existing task" at bounding box center [356, 253] width 45 height 8
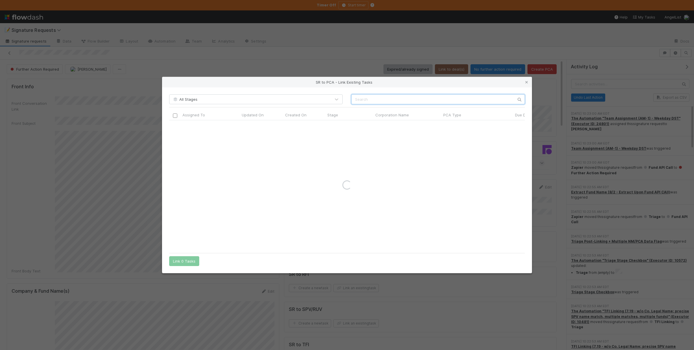
click at [372, 97] on input "text" at bounding box center [439, 99] width 174 height 10
paste input "charter space"
type input "charter space"
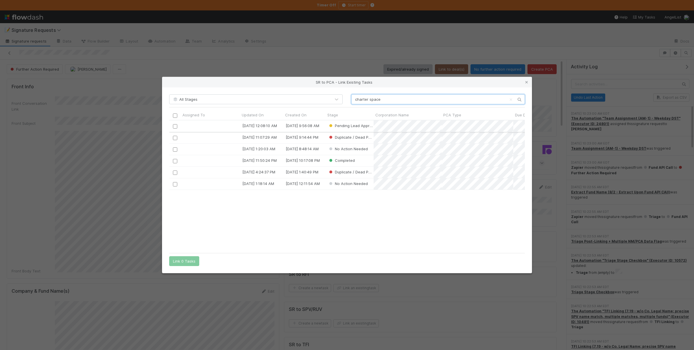
scroll to position [0, 0]
click at [175, 126] on input "checkbox" at bounding box center [175, 126] width 4 height 4
click at [182, 261] on button "Link 1 Task" at bounding box center [182, 261] width 27 height 10
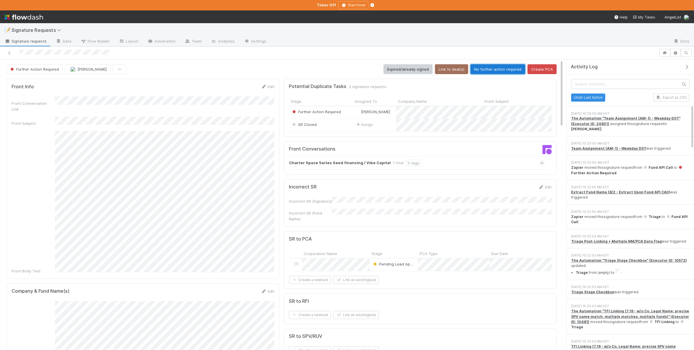
click at [496, 69] on button "No further action required" at bounding box center [498, 69] width 55 height 10
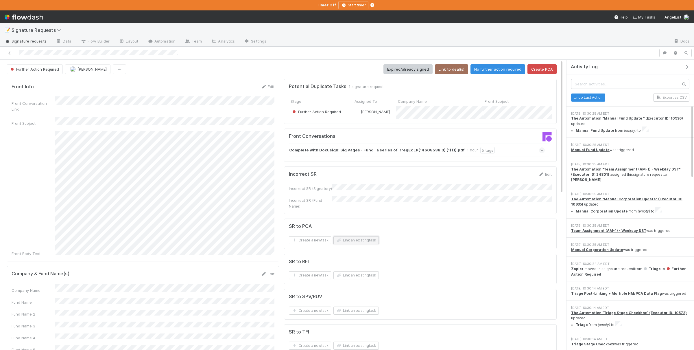
click at [372, 240] on button "Link an existing task" at bounding box center [356, 240] width 45 height 8
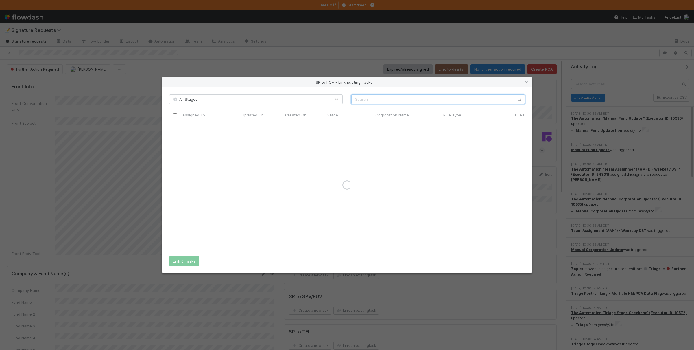
click at [379, 98] on input "text" at bounding box center [439, 99] width 174 height 10
type input "crusoe"
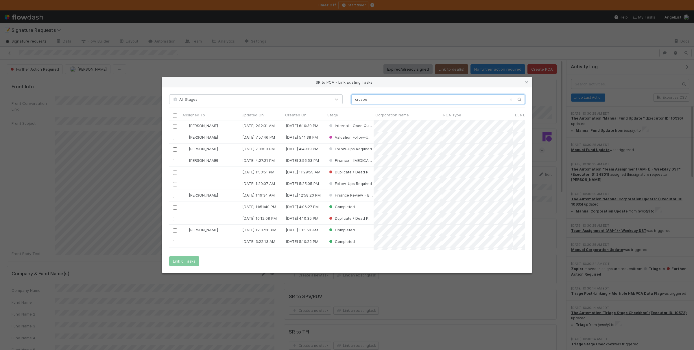
scroll to position [130, 355]
click at [175, 125] on input "checkbox" at bounding box center [175, 126] width 4 height 4
click at [186, 264] on button "Link 1 Task" at bounding box center [182, 261] width 27 height 10
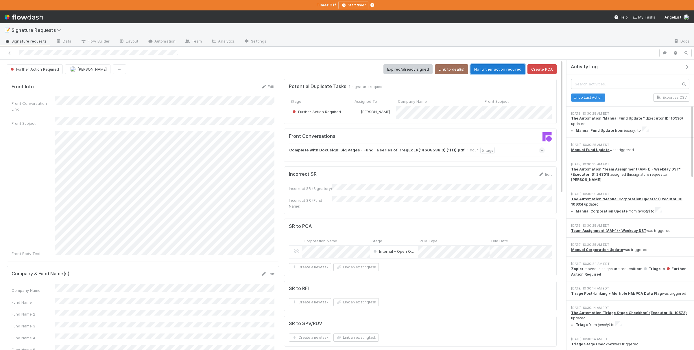
click at [500, 73] on button "No further action required" at bounding box center [498, 69] width 55 height 10
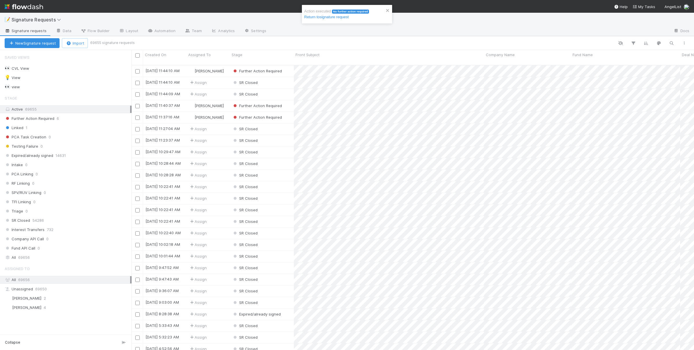
scroll to position [290, 563]
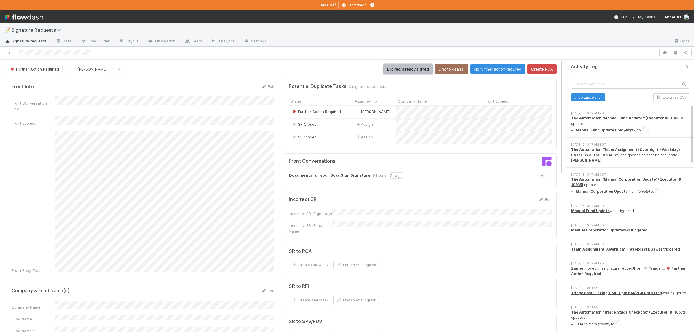
click at [415, 70] on button "Expired/already signed" at bounding box center [408, 69] width 49 height 10
